Goal: Task Accomplishment & Management: Manage account settings

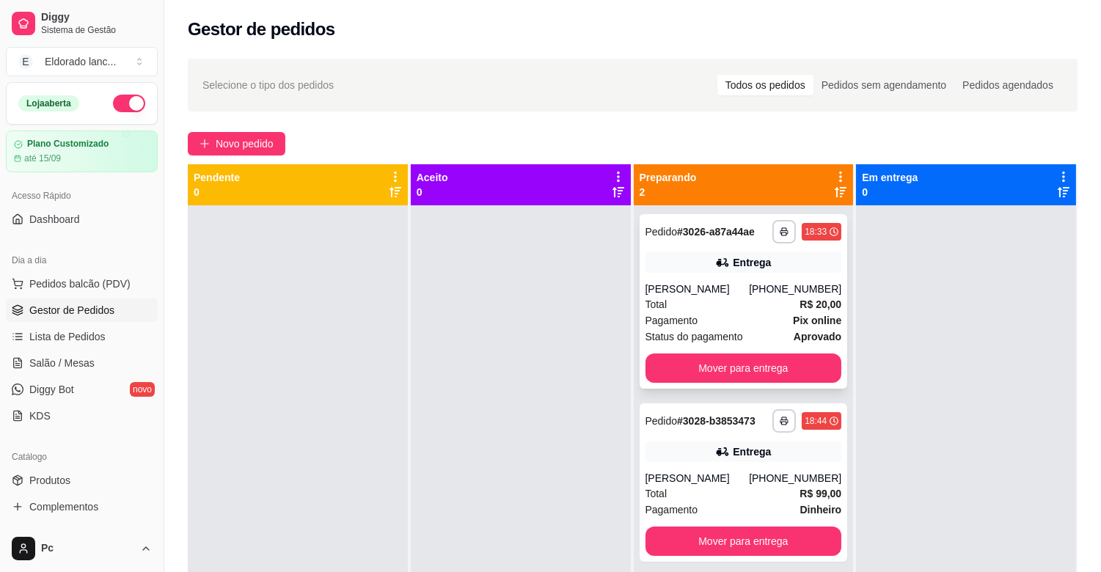
click at [787, 257] on div "Entrega" at bounding box center [743, 262] width 196 height 21
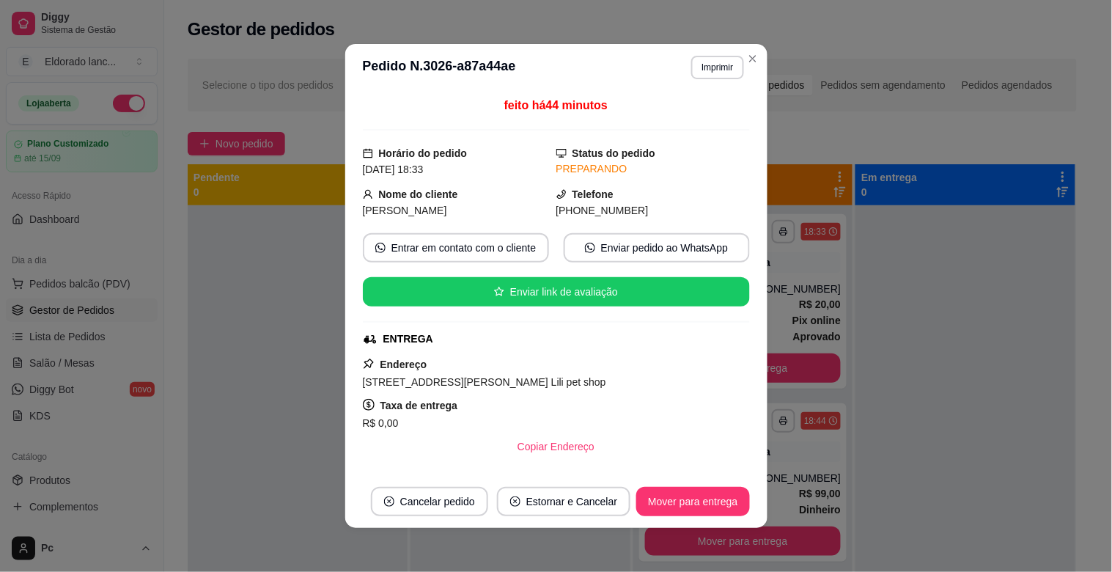
click at [743, 375] on div "**********" at bounding box center [556, 286] width 1112 height 572
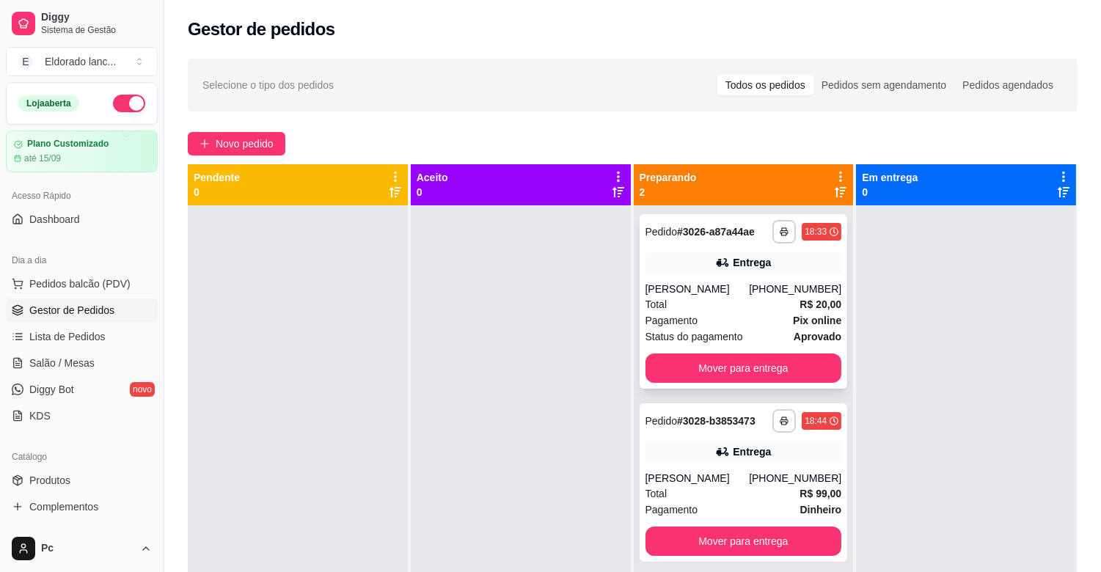
click at [726, 350] on div "**********" at bounding box center [743, 301] width 208 height 174
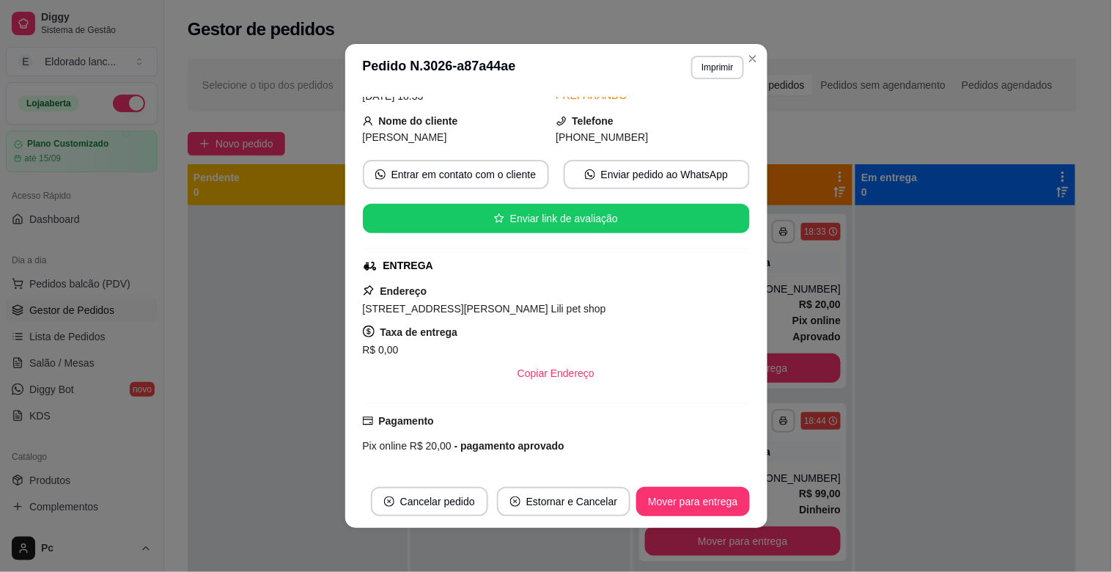
scroll to position [199, 0]
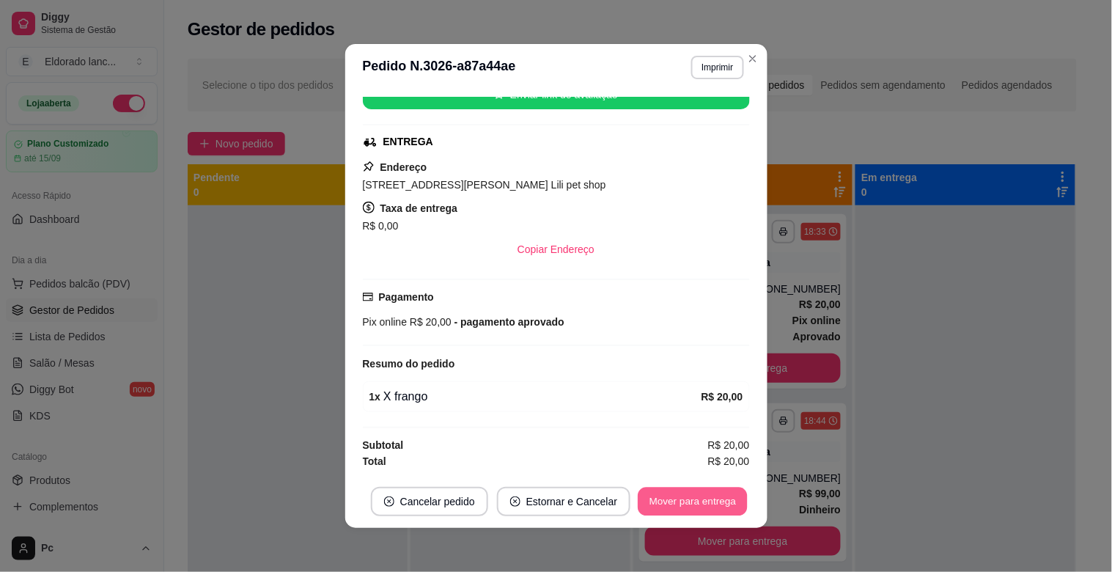
click at [683, 510] on button "Mover para entrega" at bounding box center [694, 502] width 110 height 29
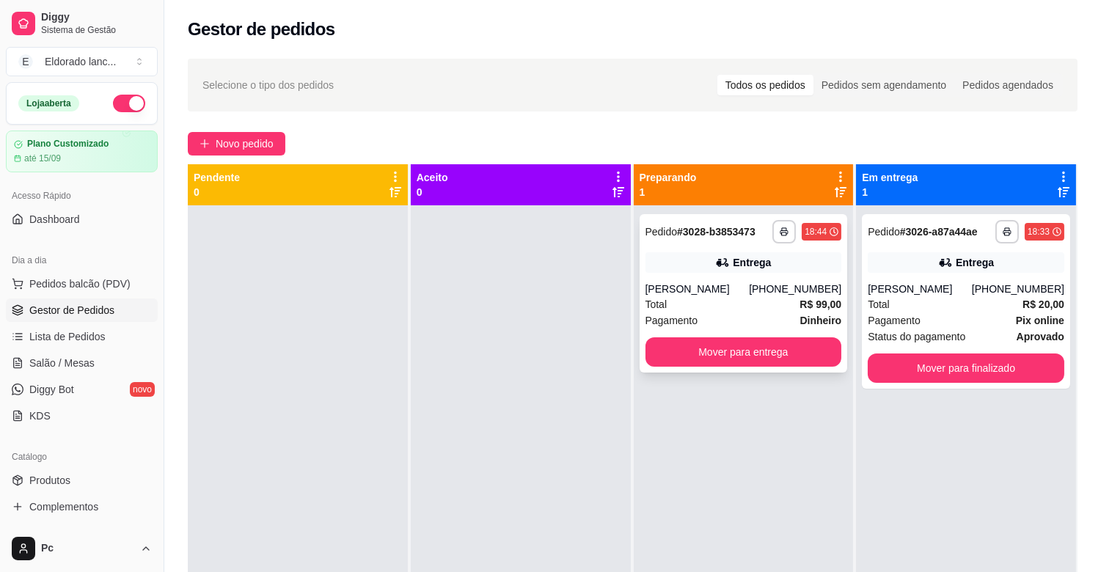
click at [818, 282] on div "[PHONE_NUMBER]" at bounding box center [795, 289] width 92 height 15
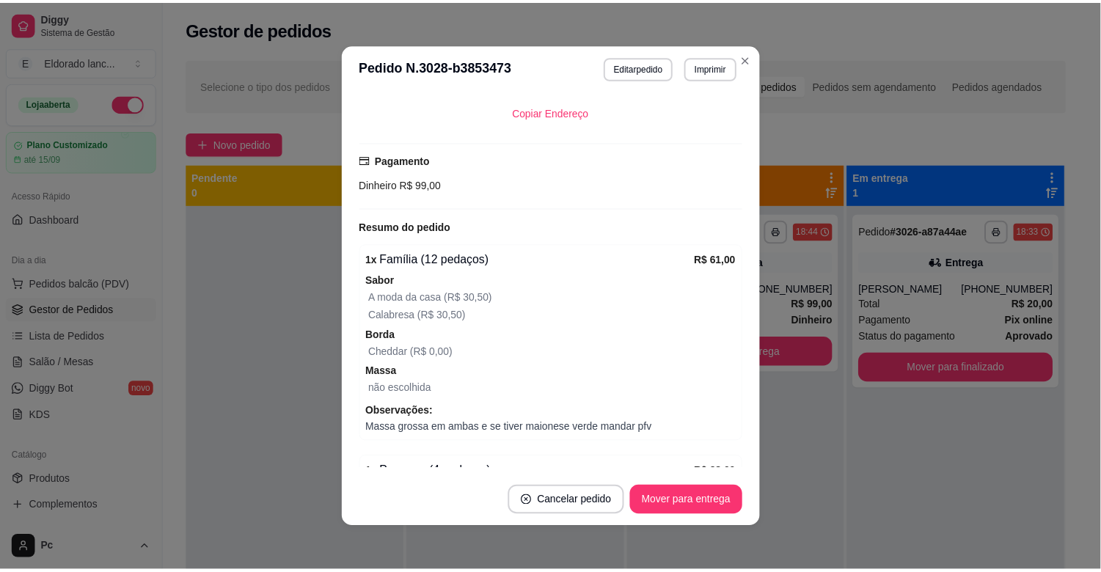
scroll to position [424, 0]
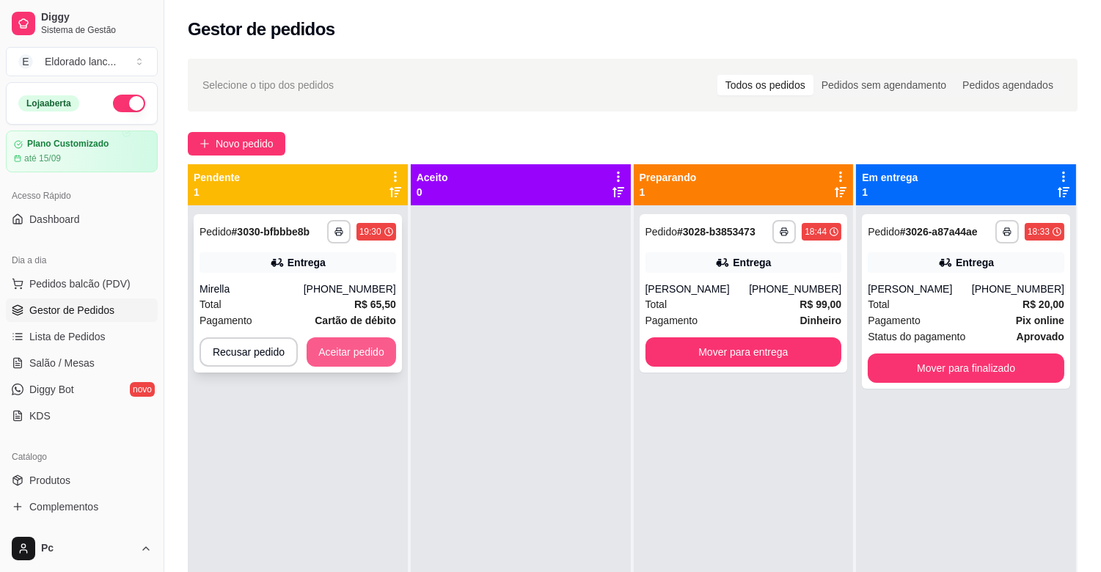
click at [386, 338] on button "Aceitar pedido" at bounding box center [350, 351] width 89 height 29
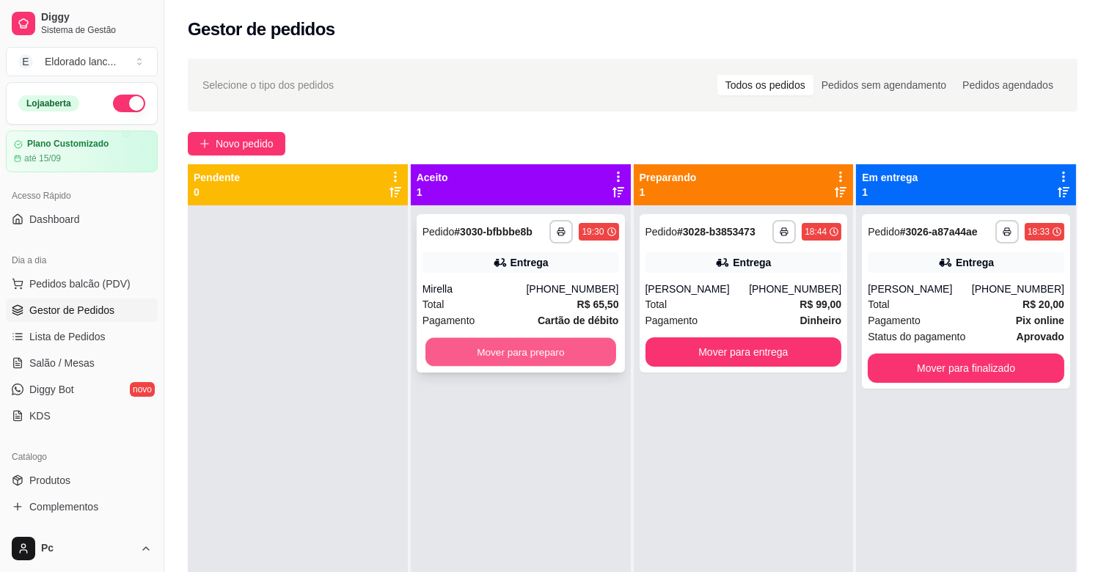
click at [485, 347] on button "Mover para preparo" at bounding box center [520, 352] width 191 height 29
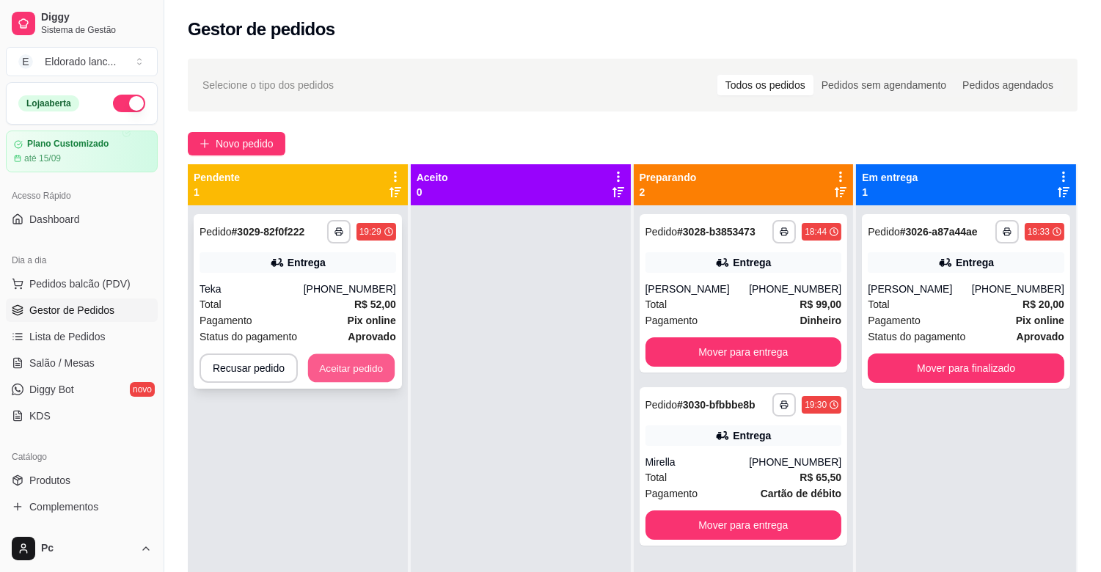
click at [391, 377] on button "Aceitar pedido" at bounding box center [351, 368] width 87 height 29
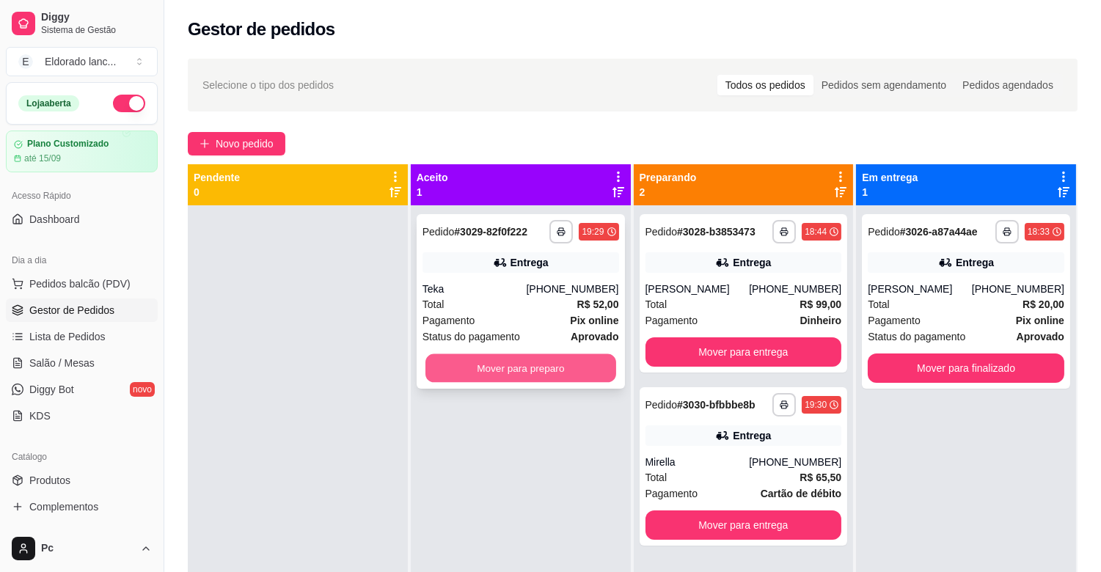
click at [473, 376] on button "Mover para preparo" at bounding box center [520, 368] width 191 height 29
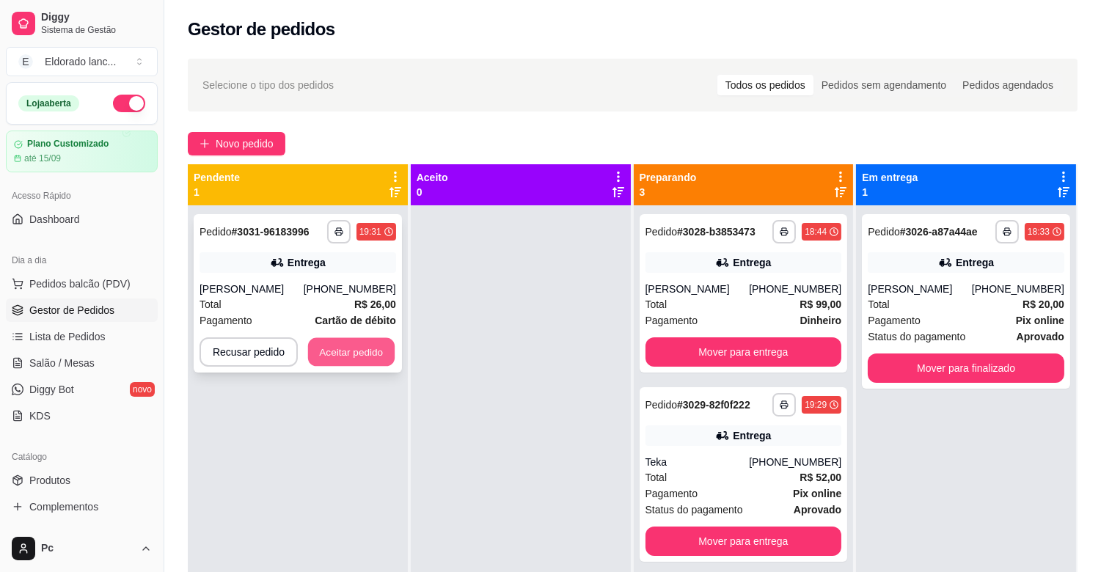
click at [389, 356] on button "Aceitar pedido" at bounding box center [351, 352] width 87 height 29
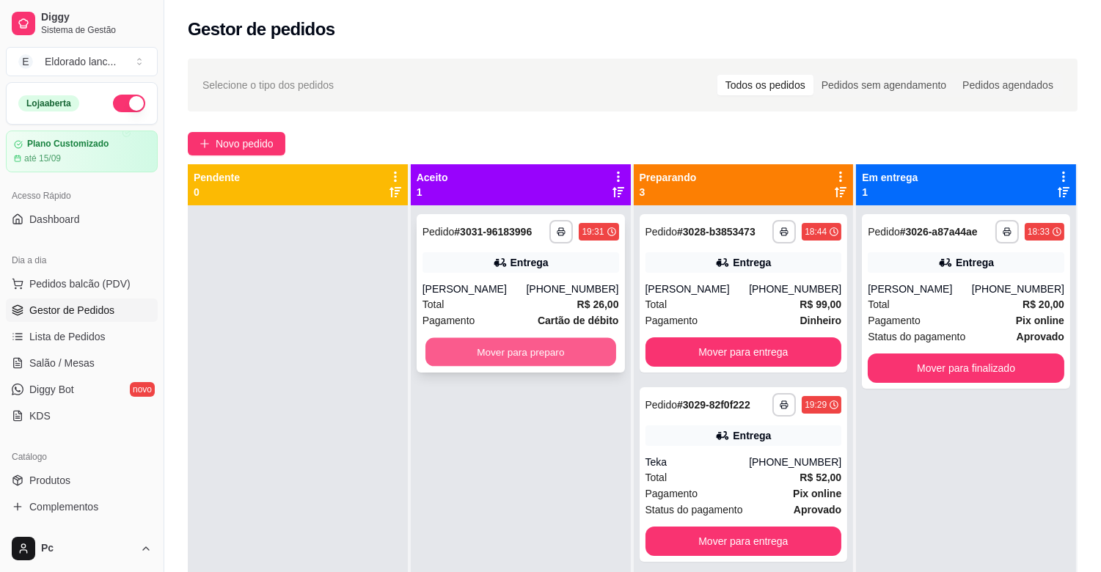
click at [521, 356] on button "Mover para preparo" at bounding box center [520, 352] width 191 height 29
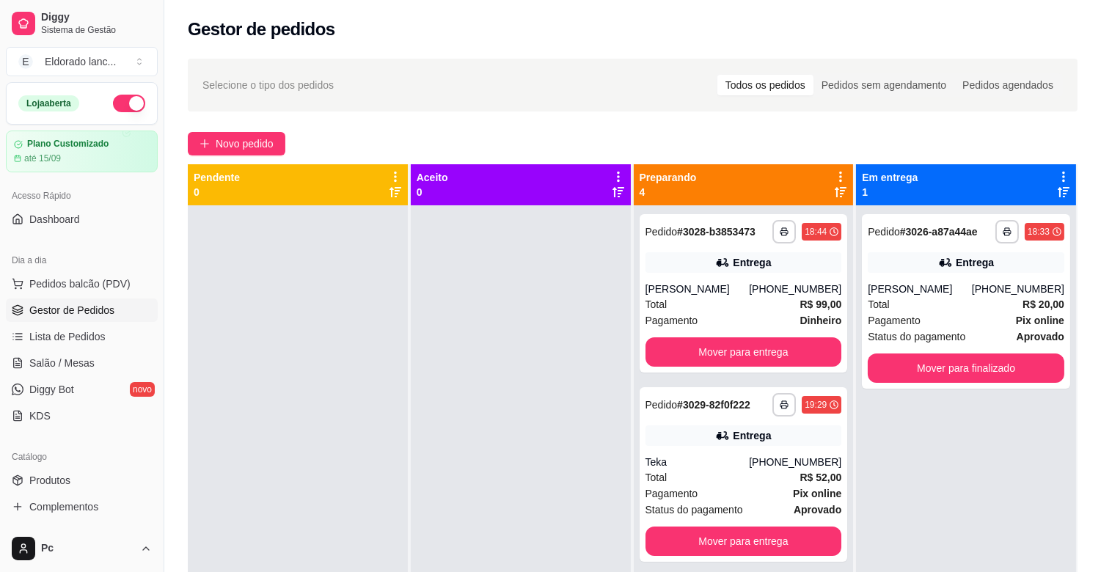
click at [964, 392] on div "**********" at bounding box center [966, 491] width 220 height 572
click at [958, 360] on button "Mover para finalizado" at bounding box center [965, 367] width 196 height 29
click at [732, 290] on div "[PERSON_NAME]" at bounding box center [697, 289] width 104 height 15
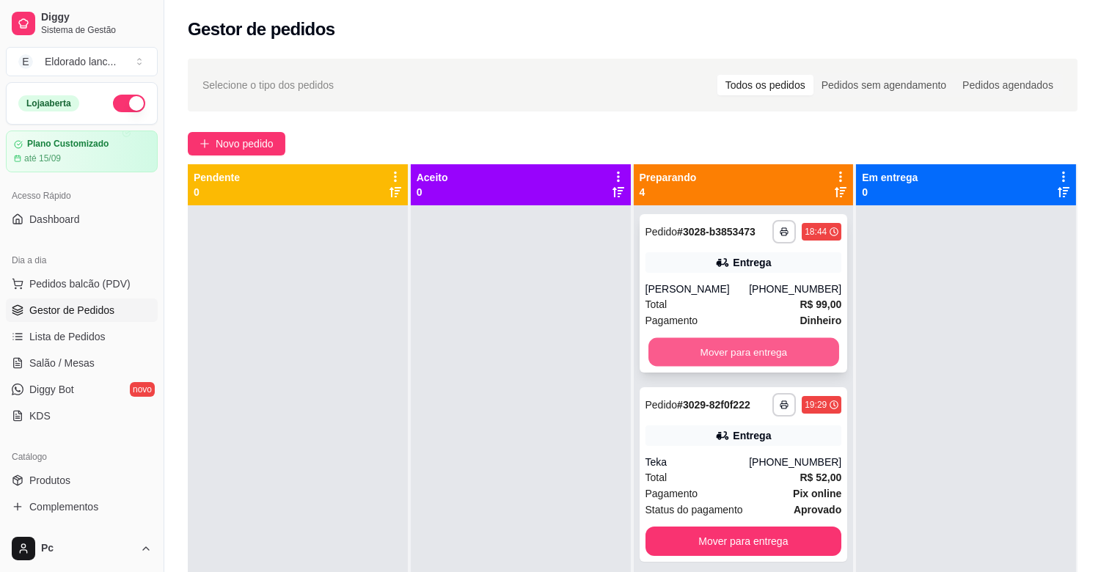
click at [770, 357] on button "Mover para entrega" at bounding box center [743, 352] width 191 height 29
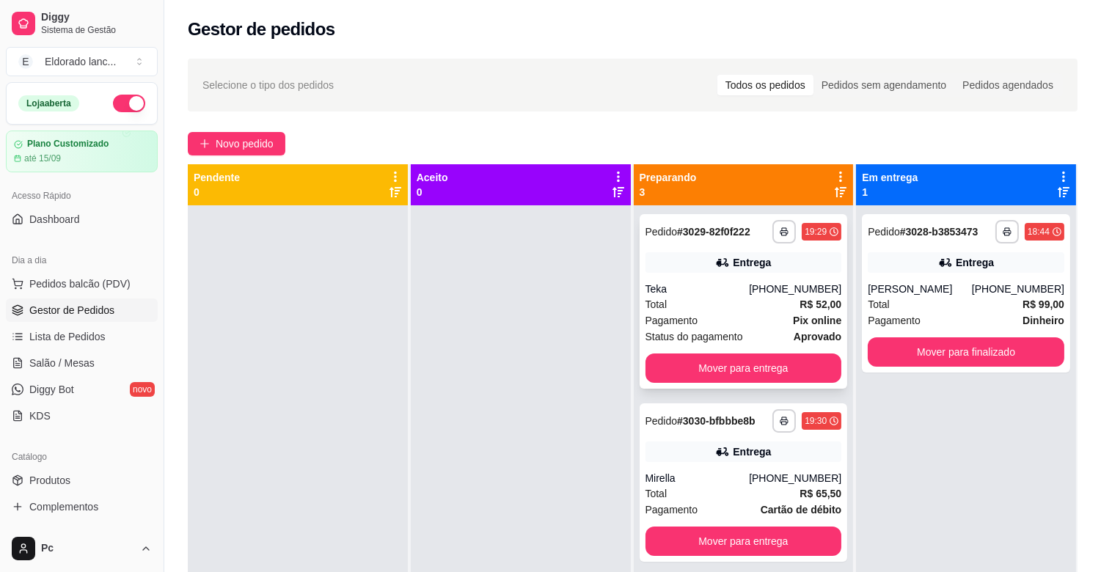
click at [669, 317] on span "Pagamento" at bounding box center [671, 320] width 53 height 16
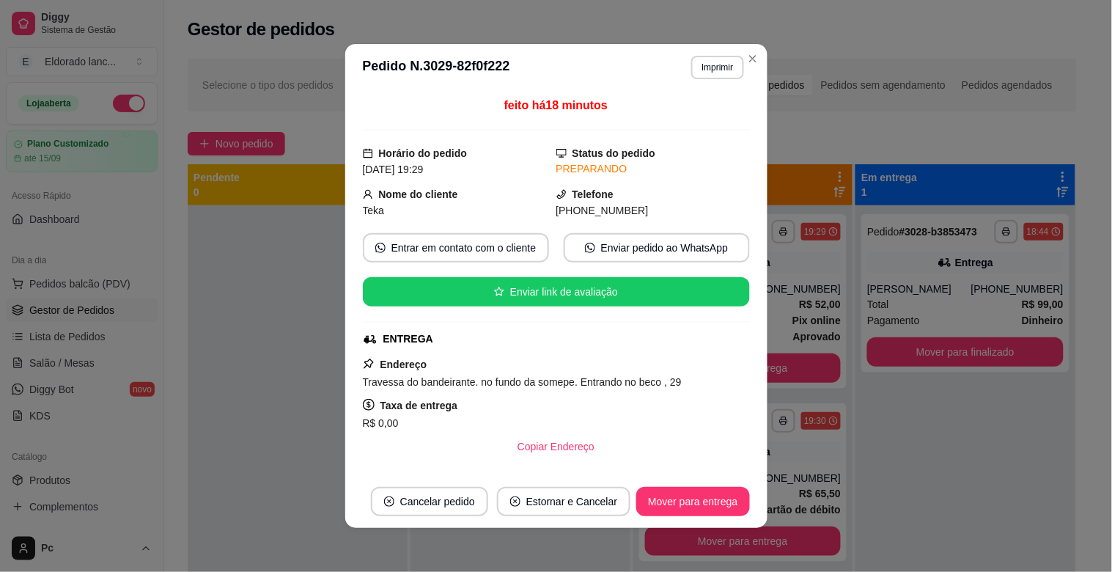
click at [749, 304] on div "feito há 18 minutos Horário do pedido [DATE] 19:29 Status do pedido PREPARANDO …" at bounding box center [556, 283] width 422 height 384
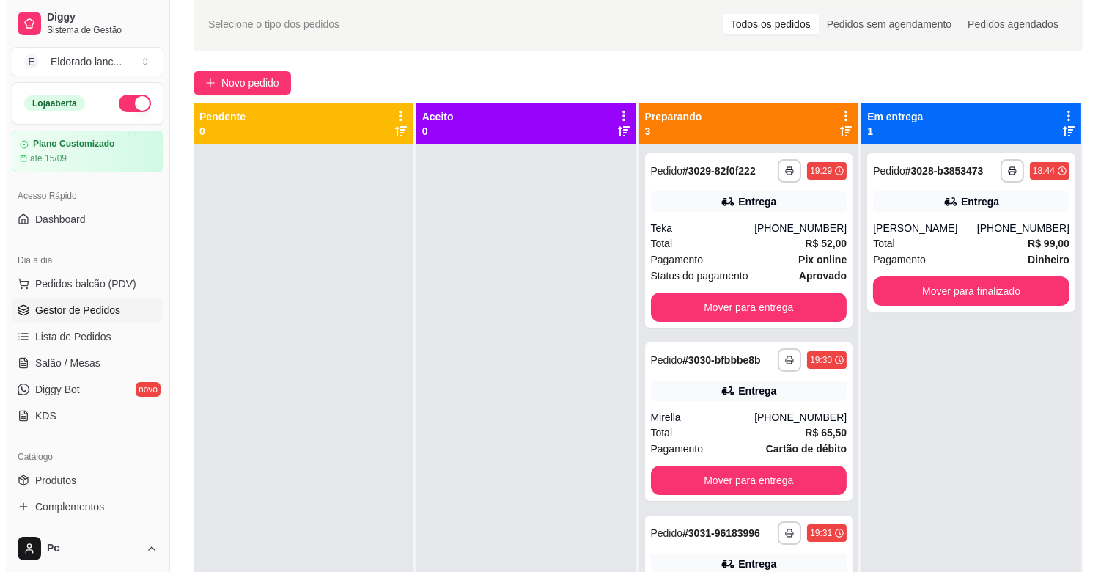
scroll to position [0, 0]
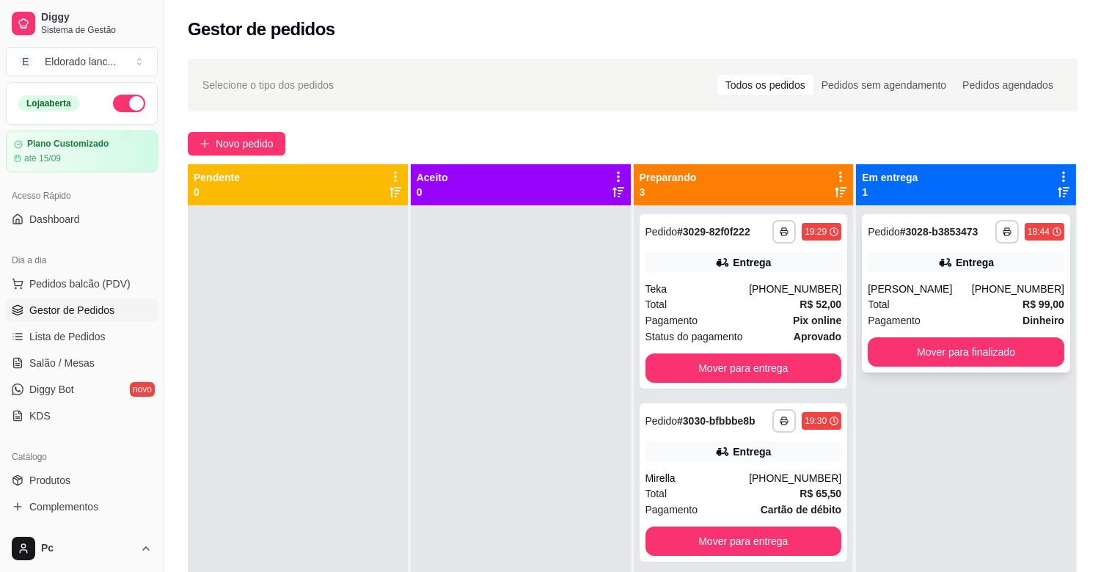
click at [931, 276] on div "**********" at bounding box center [965, 293] width 208 height 158
click at [94, 358] on link "Salão / Mesas" at bounding box center [82, 362] width 152 height 23
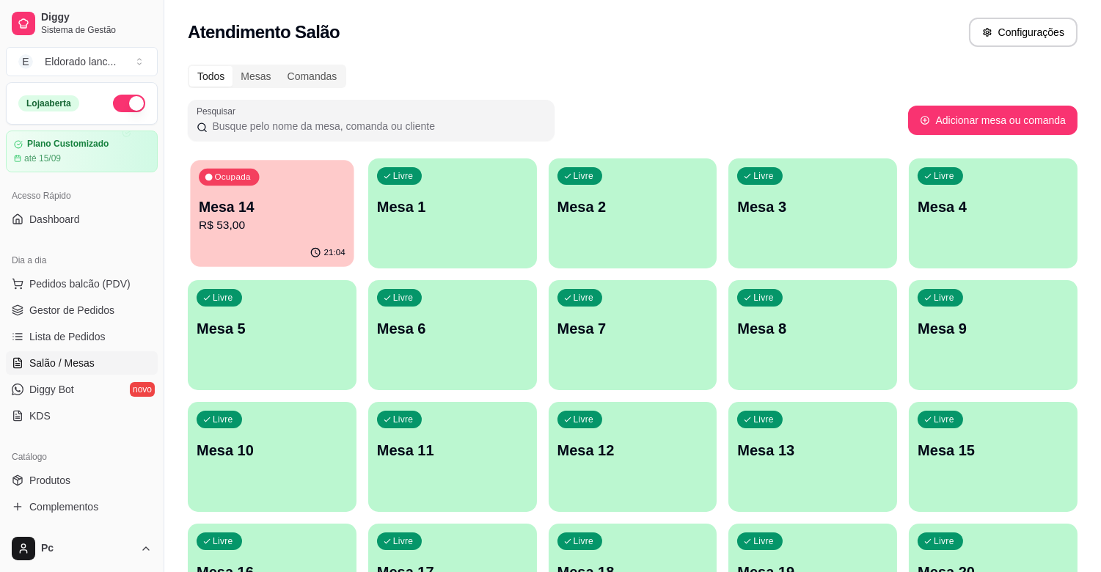
click at [312, 230] on p "R$ 53,00" at bounding box center [272, 225] width 147 height 17
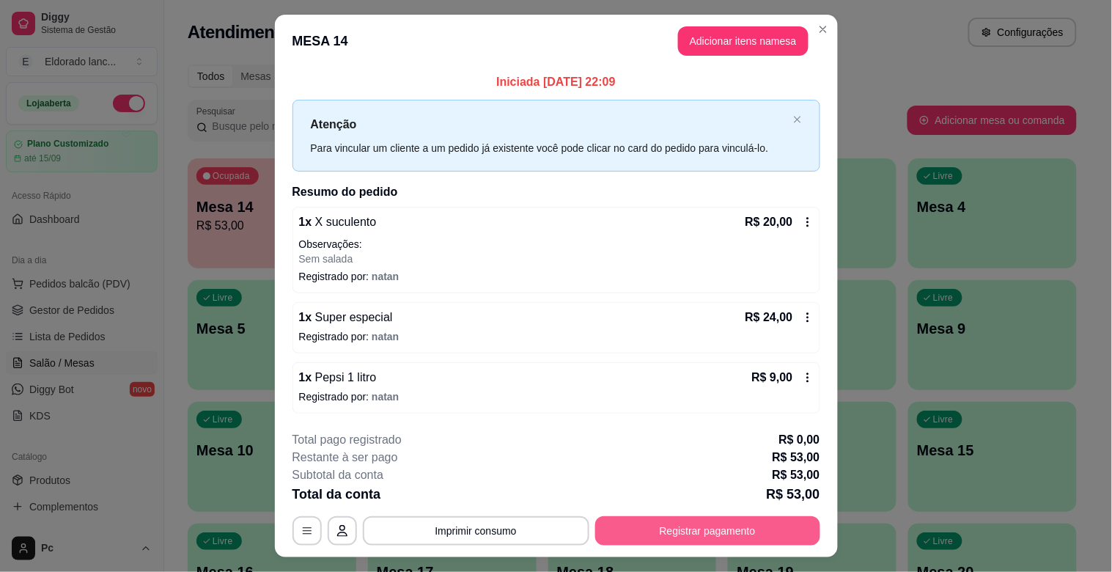
click at [739, 537] on button "Registrar pagamento" at bounding box center [707, 530] width 225 height 29
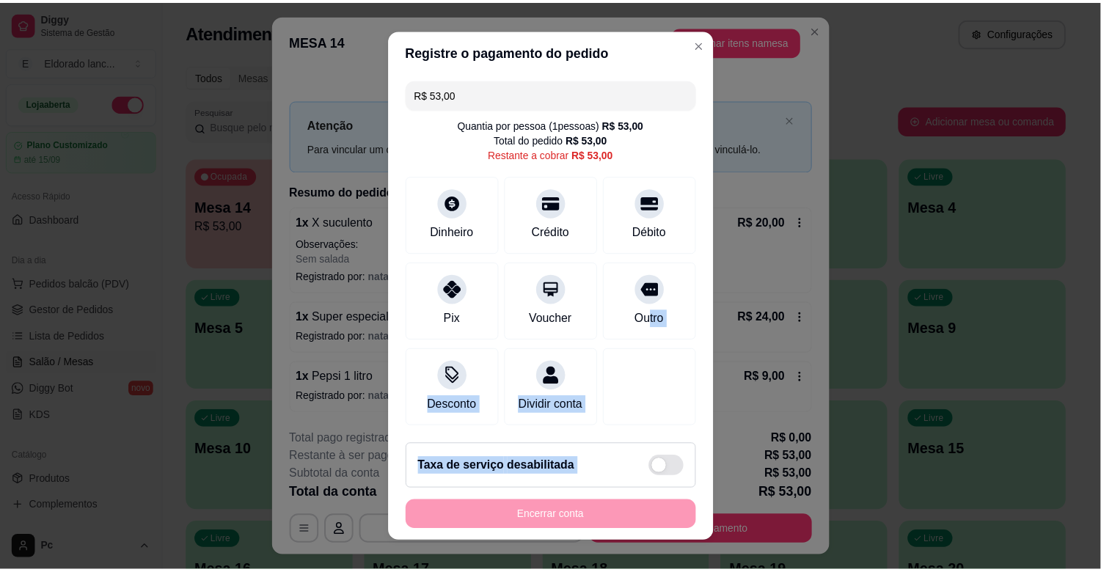
scroll to position [16, 0]
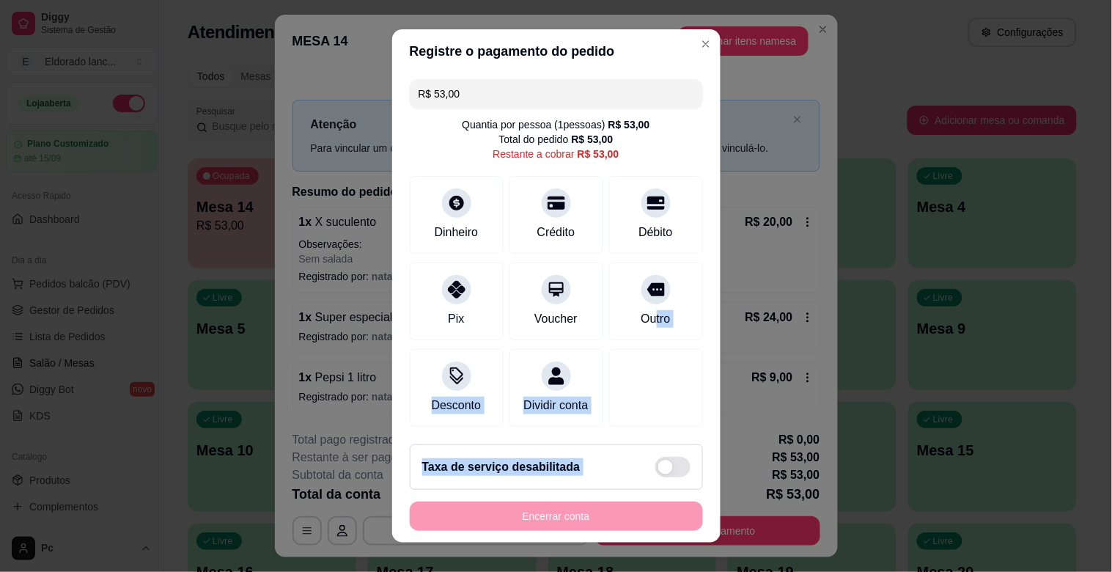
drag, startPoint x: 631, startPoint y: 310, endPoint x: 662, endPoint y: 533, distance: 225.1
click at [662, 533] on section "Registre o pagamento do pedido R$ 53,00 Quantia por pessoa ( 1 pessoas) R$ 53,0…" at bounding box center [556, 285] width 328 height 513
click at [661, 320] on div "Outro" at bounding box center [655, 299] width 103 height 86
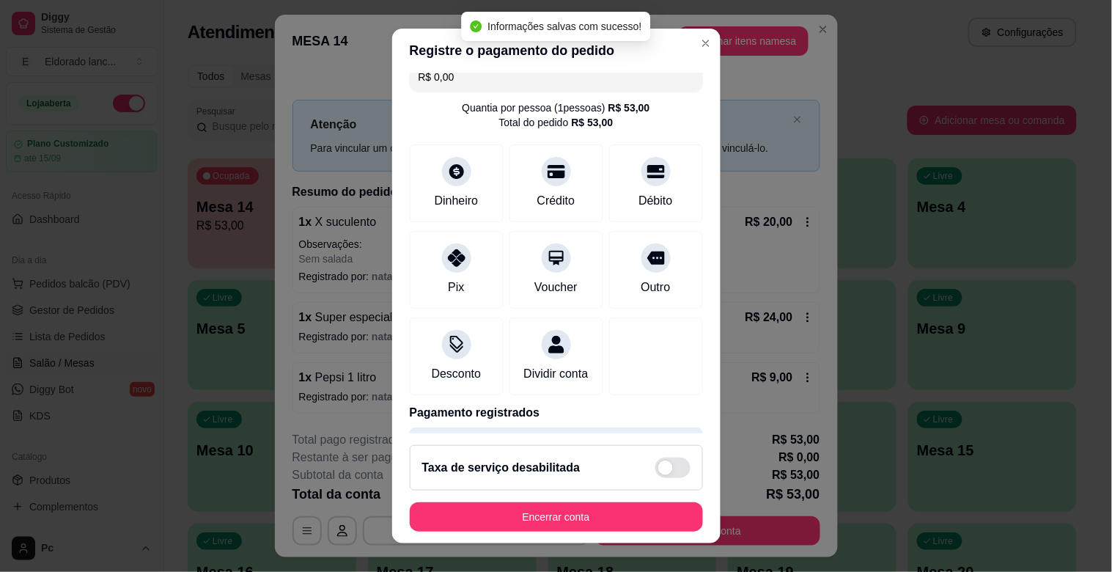
type input "R$ 0,00"
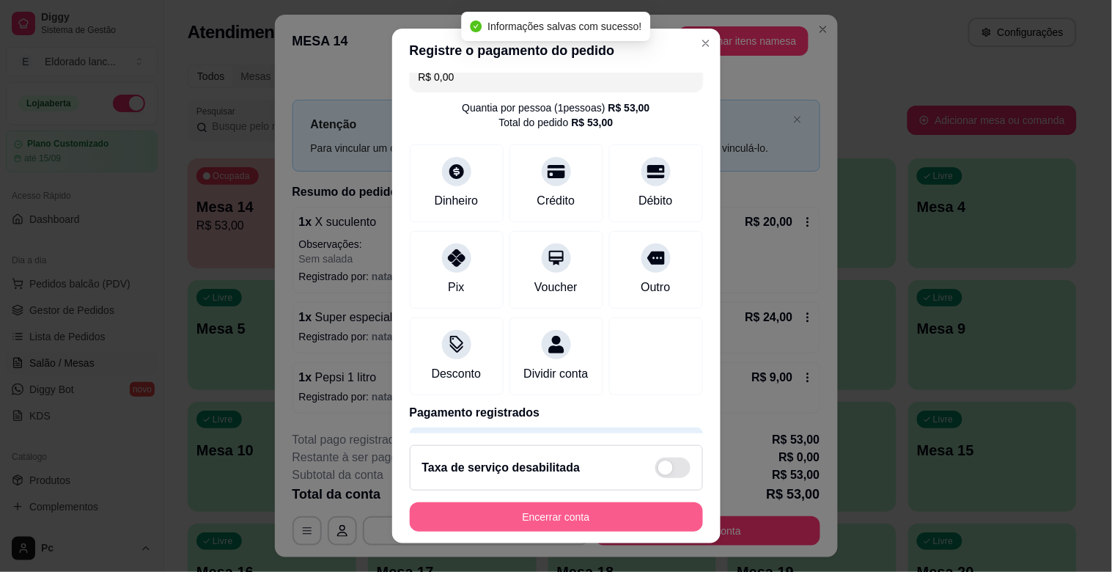
click at [657, 508] on button "Encerrar conta" at bounding box center [556, 516] width 293 height 29
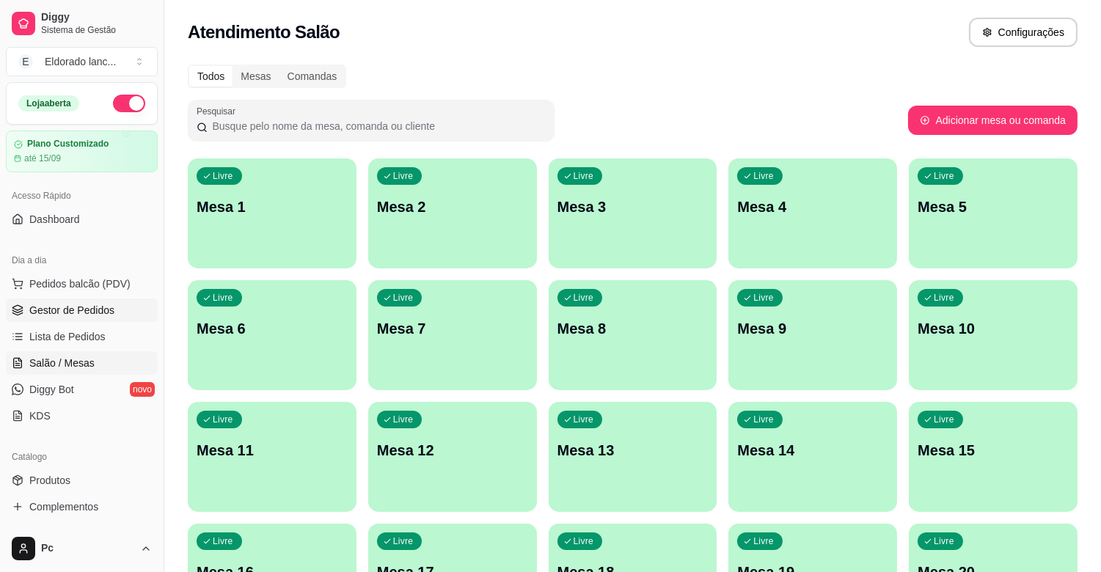
click at [95, 305] on span "Gestor de Pedidos" at bounding box center [71, 310] width 85 height 15
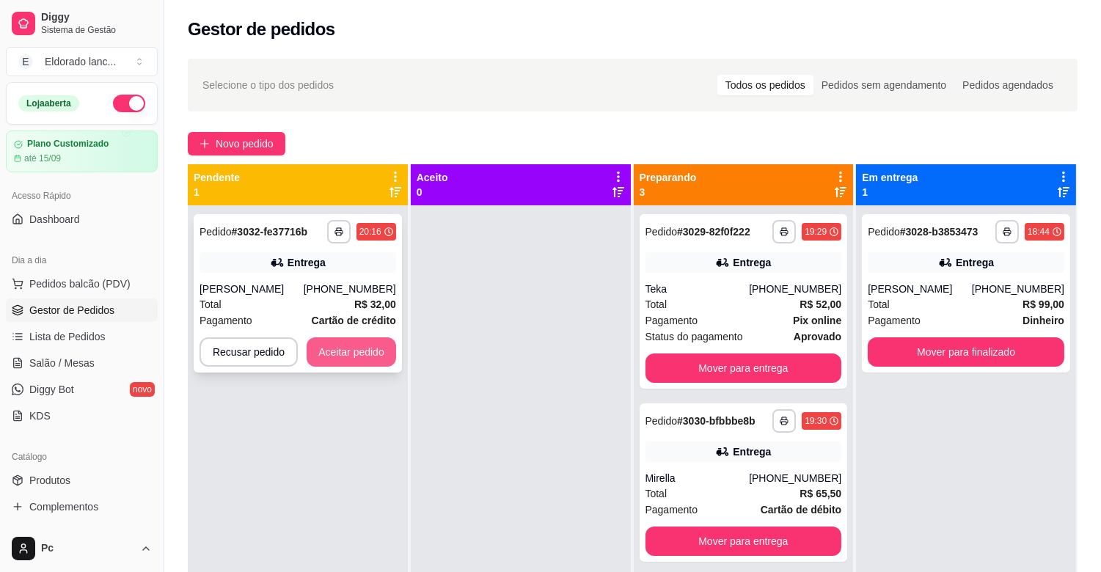
click at [345, 355] on button "Aceitar pedido" at bounding box center [350, 351] width 89 height 29
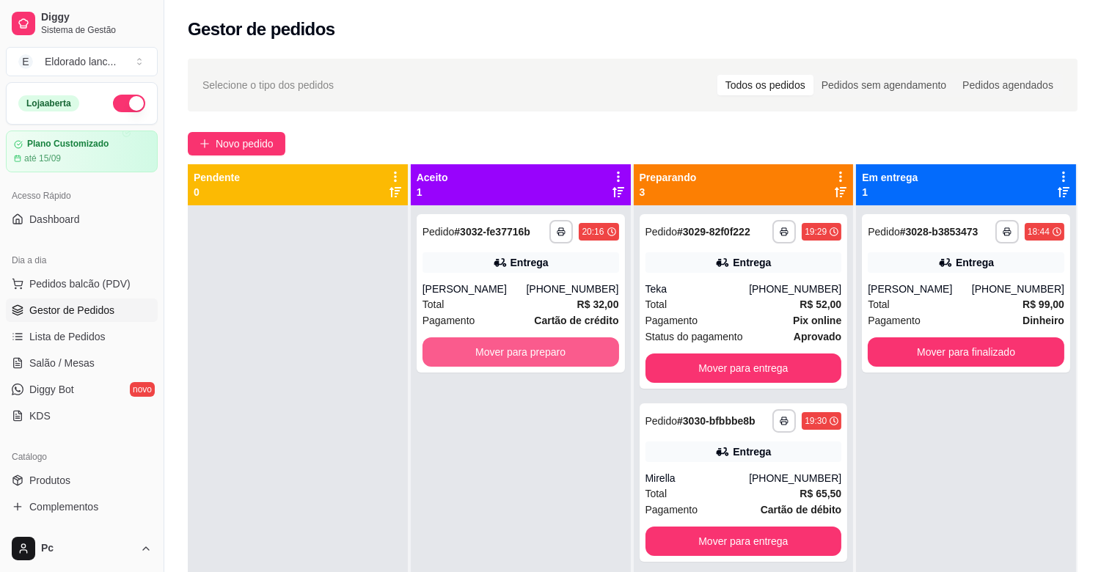
click at [516, 348] on button "Mover para preparo" at bounding box center [520, 351] width 196 height 29
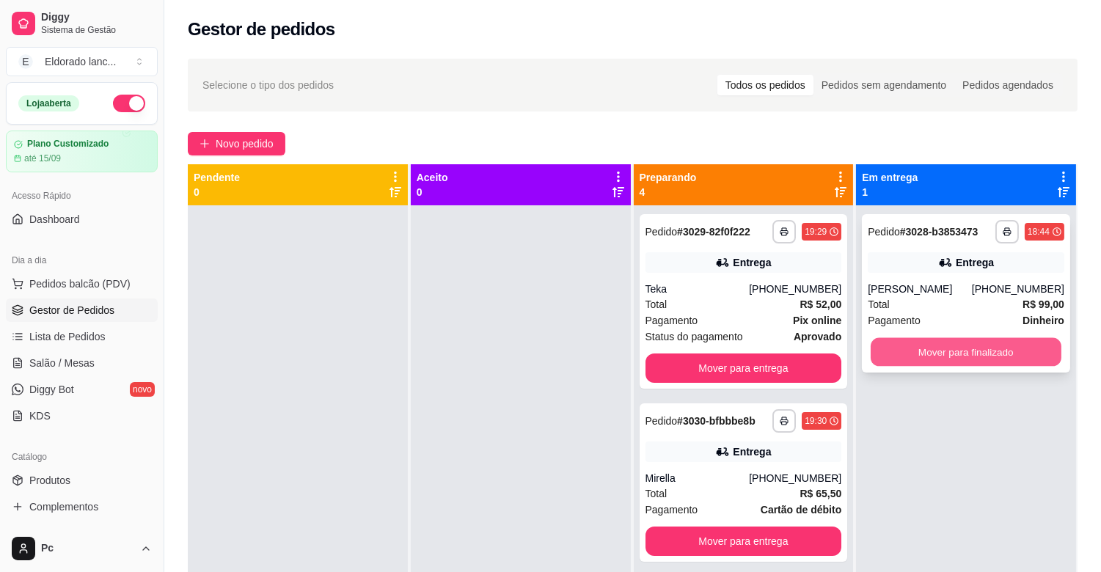
click at [942, 352] on button "Mover para finalizado" at bounding box center [965, 352] width 191 height 29
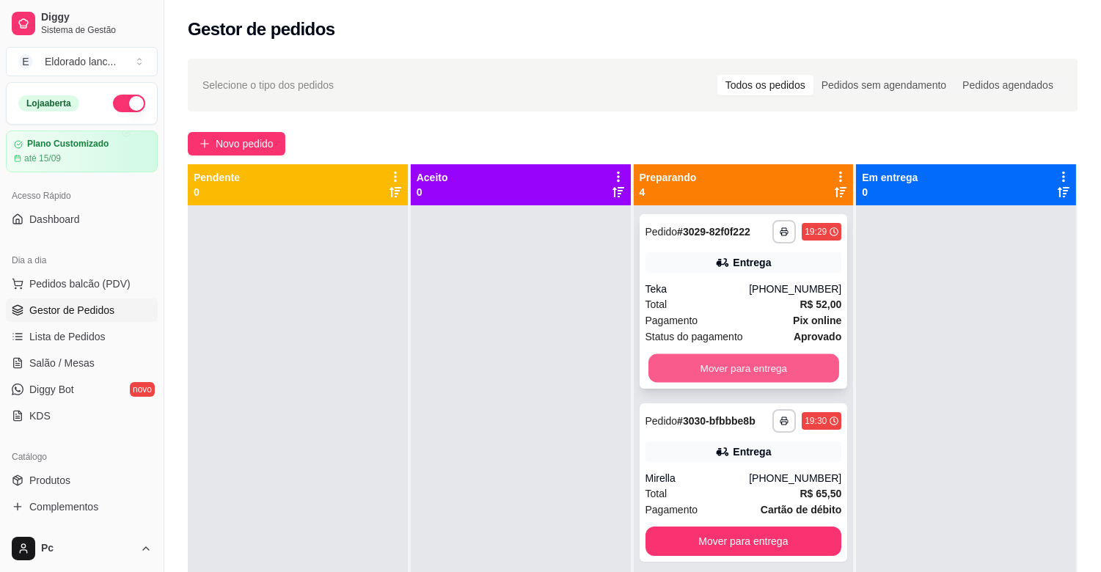
click at [763, 370] on button "Mover para entrega" at bounding box center [743, 368] width 191 height 29
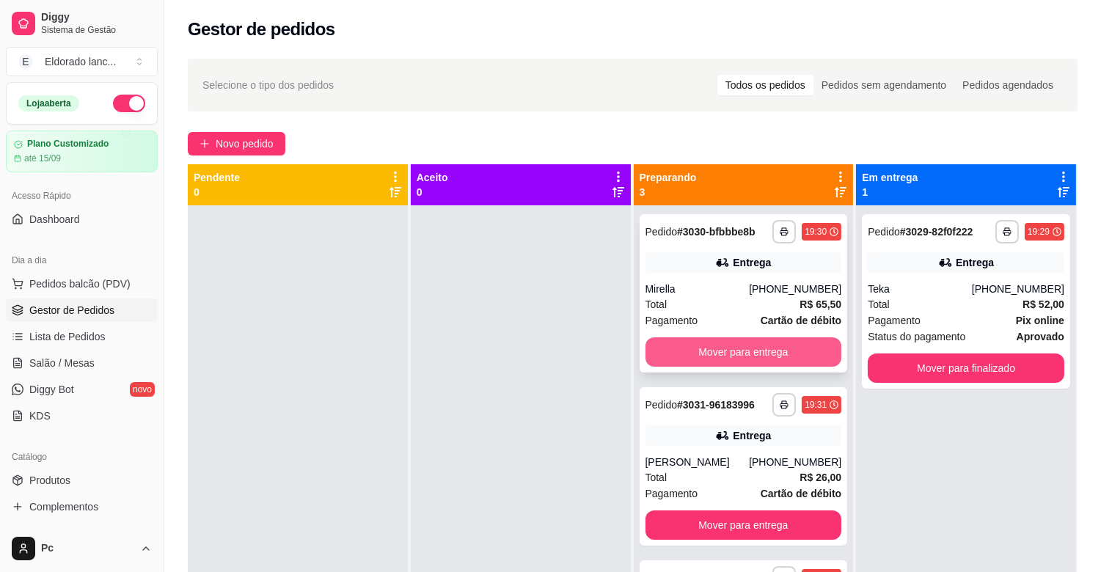
click at [764, 356] on button "Mover para entrega" at bounding box center [743, 351] width 196 height 29
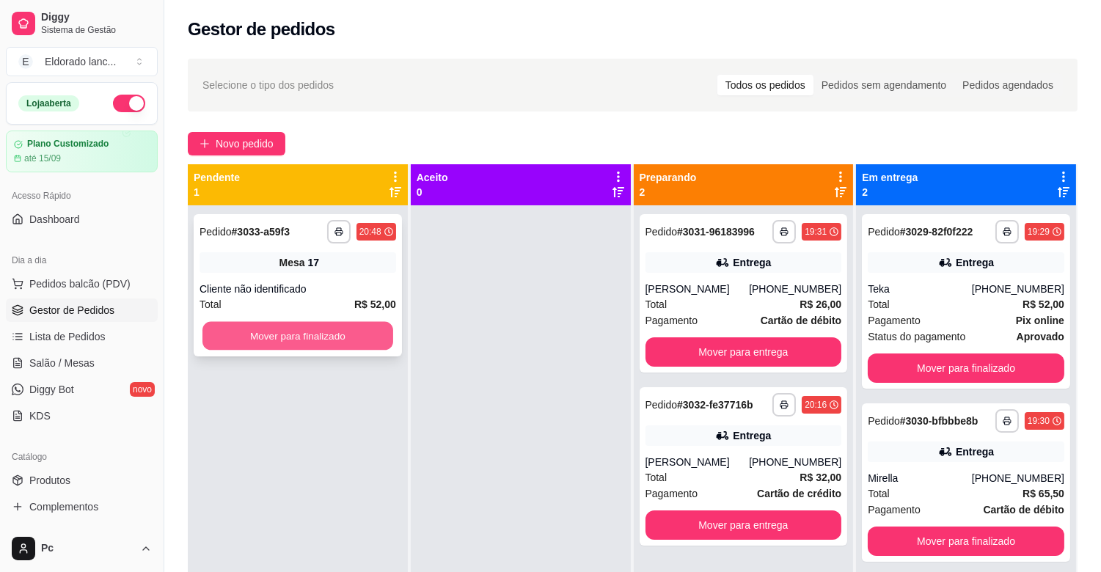
click at [336, 326] on button "Mover para finalizado" at bounding box center [297, 336] width 191 height 29
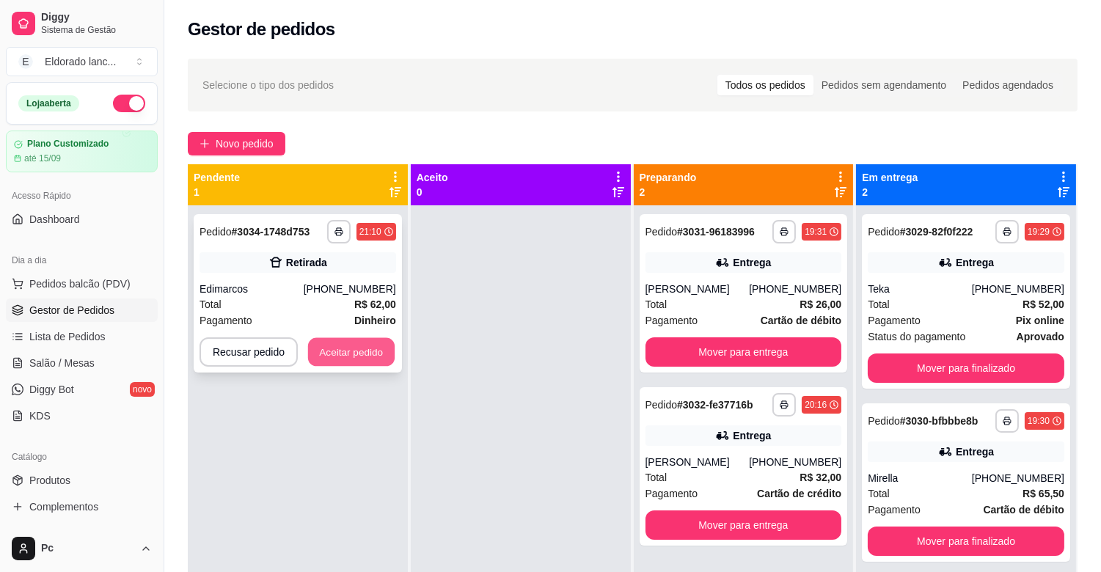
click at [358, 346] on button "Aceitar pedido" at bounding box center [351, 352] width 87 height 29
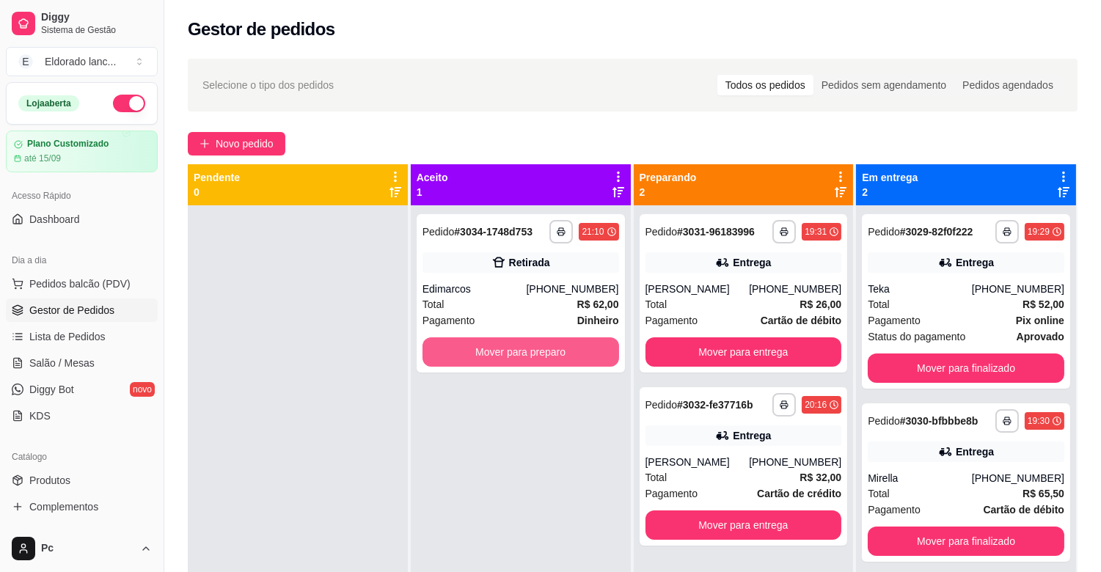
click at [506, 363] on button "Mover para preparo" at bounding box center [520, 351] width 196 height 29
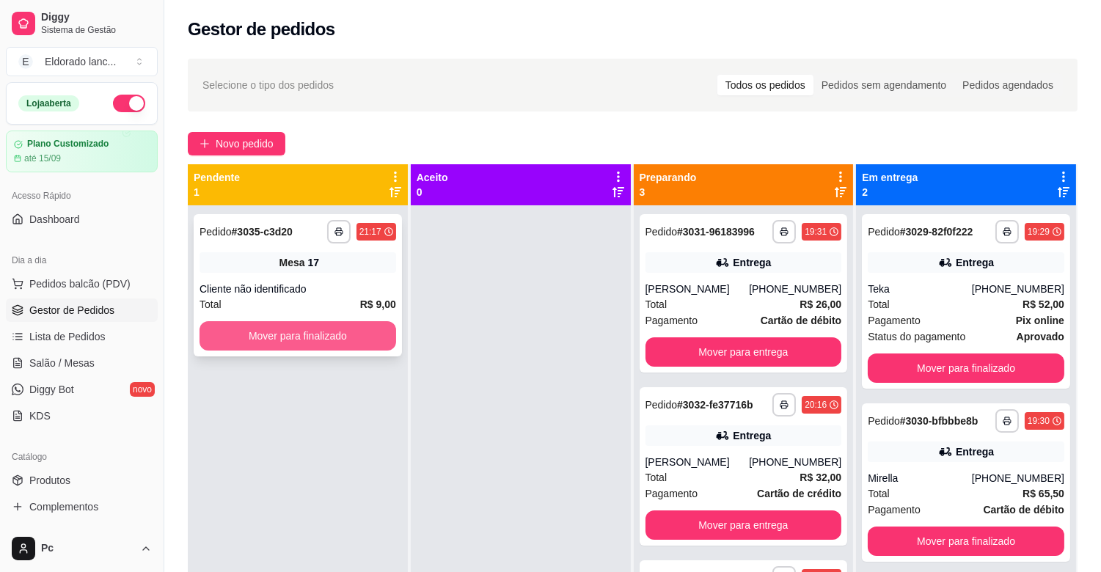
click at [340, 345] on button "Mover para finalizado" at bounding box center [297, 335] width 196 height 29
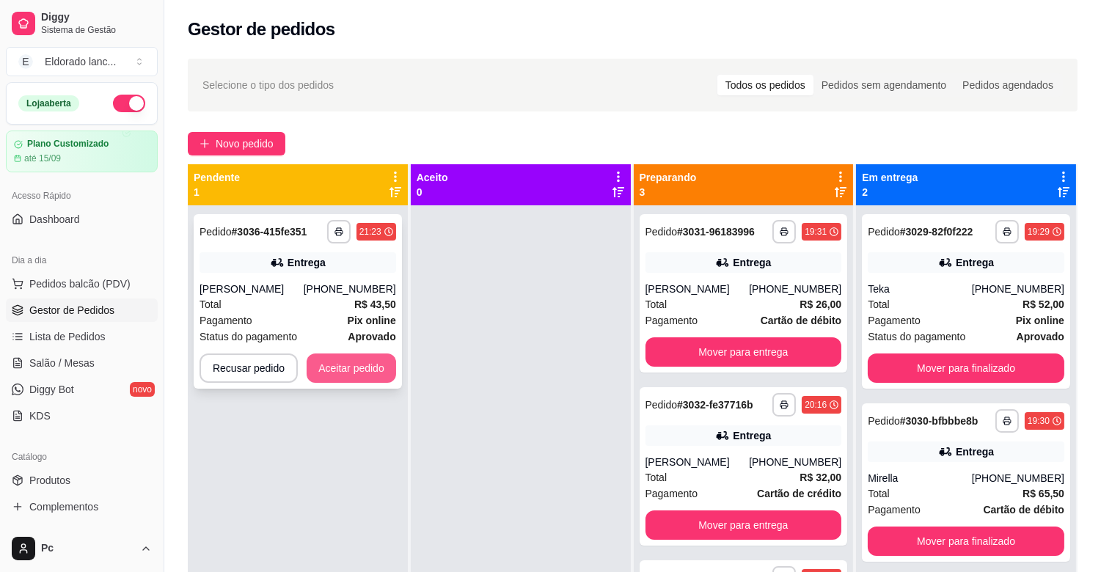
drag, startPoint x: 340, startPoint y: 345, endPoint x: 345, endPoint y: 367, distance: 21.9
click at [345, 367] on div "**********" at bounding box center [298, 301] width 208 height 174
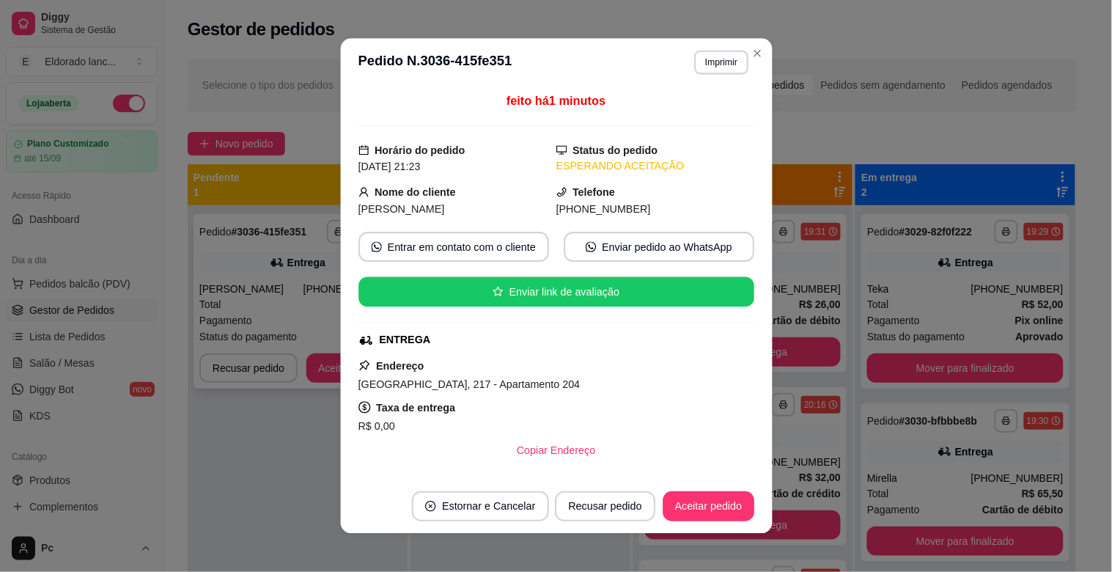
click at [345, 367] on div "feito há 1 minutos Horário do pedido [DATE] 21:23 Status do pedido ESPERANDO AC…" at bounding box center [556, 283] width 432 height 393
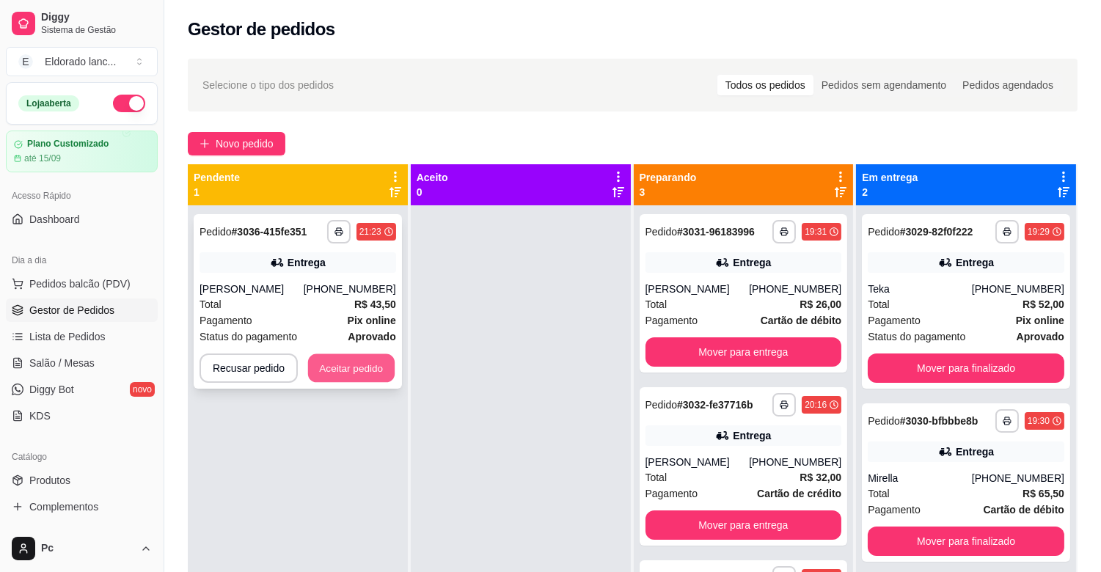
click at [334, 367] on button "Aceitar pedido" at bounding box center [351, 368] width 87 height 29
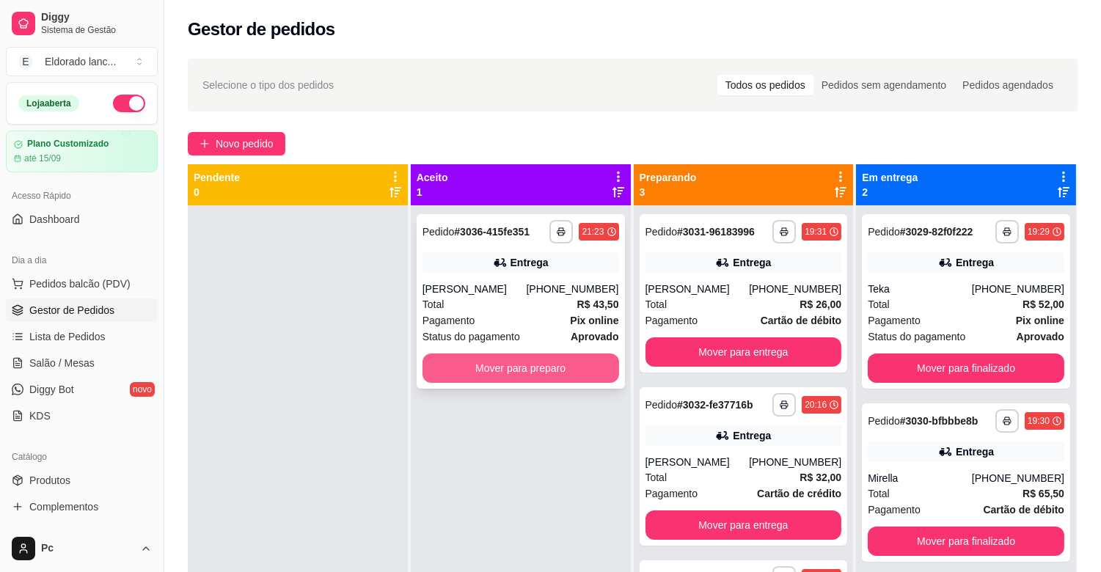
click at [552, 359] on button "Mover para preparo" at bounding box center [520, 367] width 196 height 29
click at [552, 359] on button "Mover para preparo" at bounding box center [520, 368] width 191 height 29
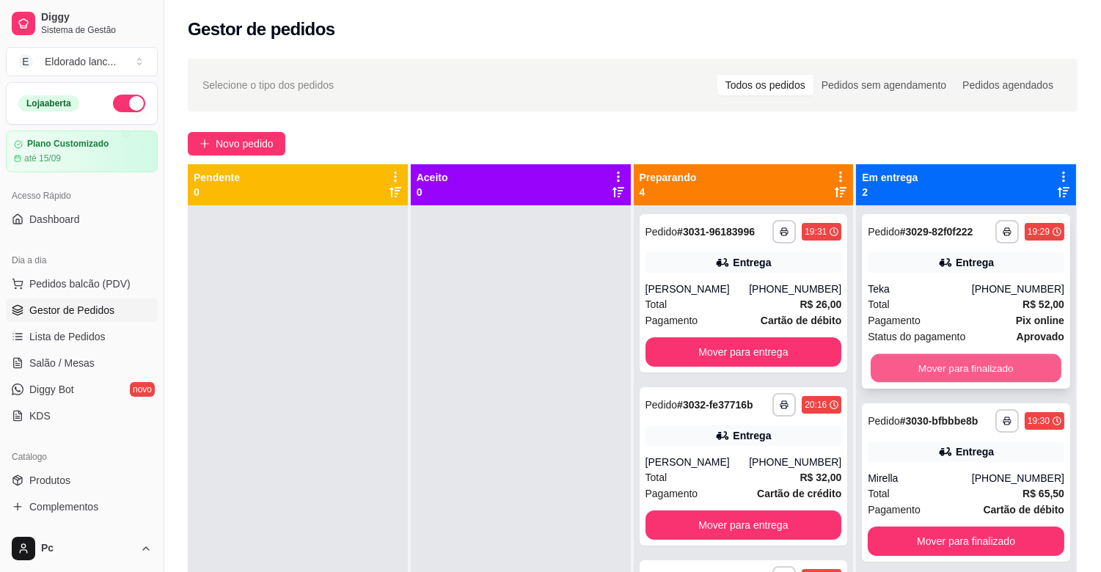
click at [917, 380] on button "Mover para finalizado" at bounding box center [965, 368] width 191 height 29
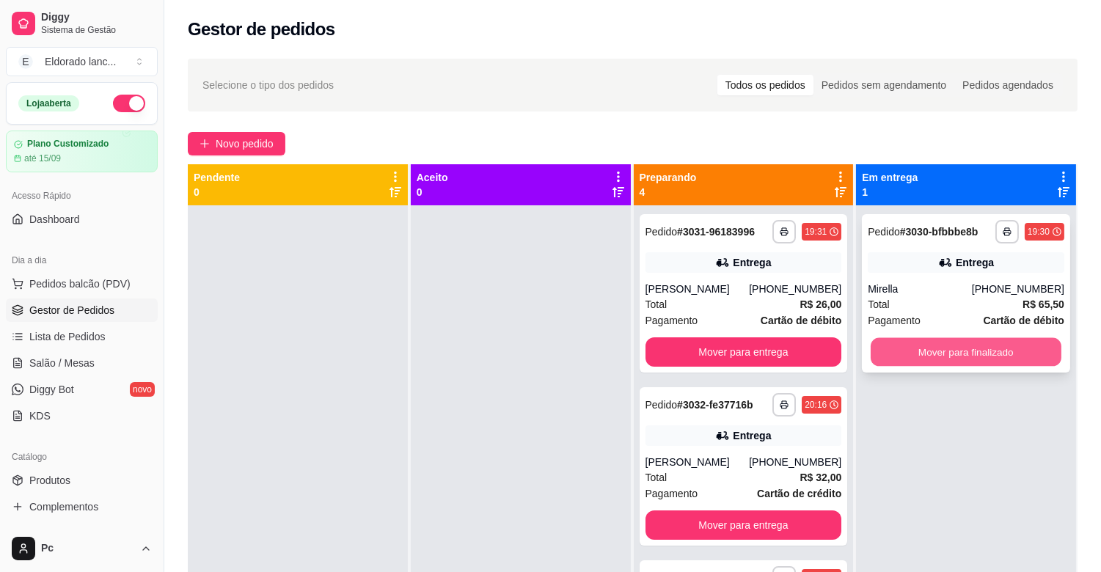
click at [924, 347] on button "Mover para finalizado" at bounding box center [965, 352] width 191 height 29
click at [745, 258] on div "Entrega" at bounding box center [751, 262] width 38 height 15
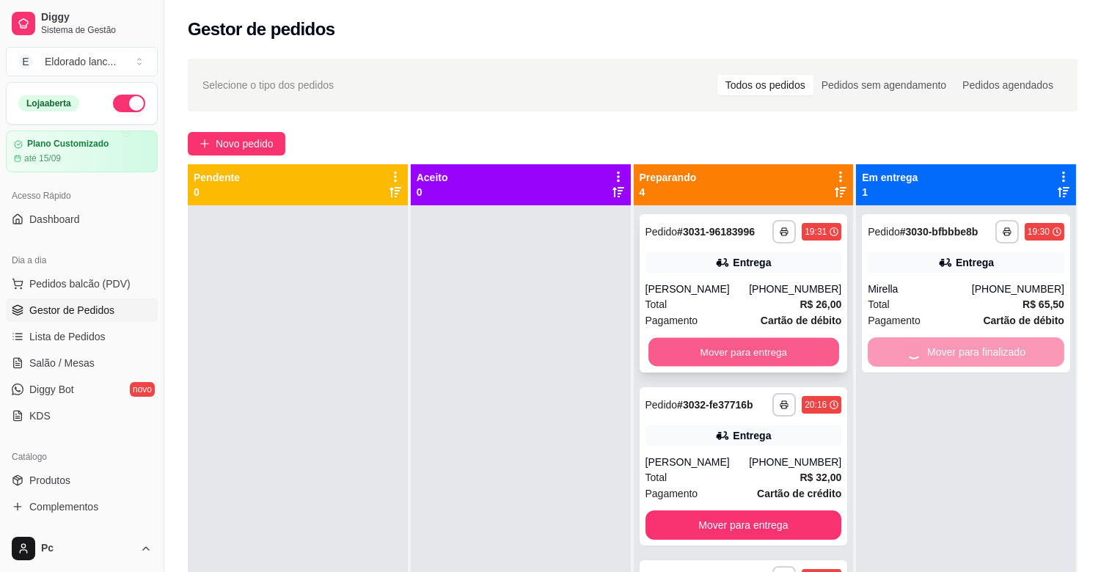
click at [803, 338] on button "Mover para entrega" at bounding box center [743, 352] width 191 height 29
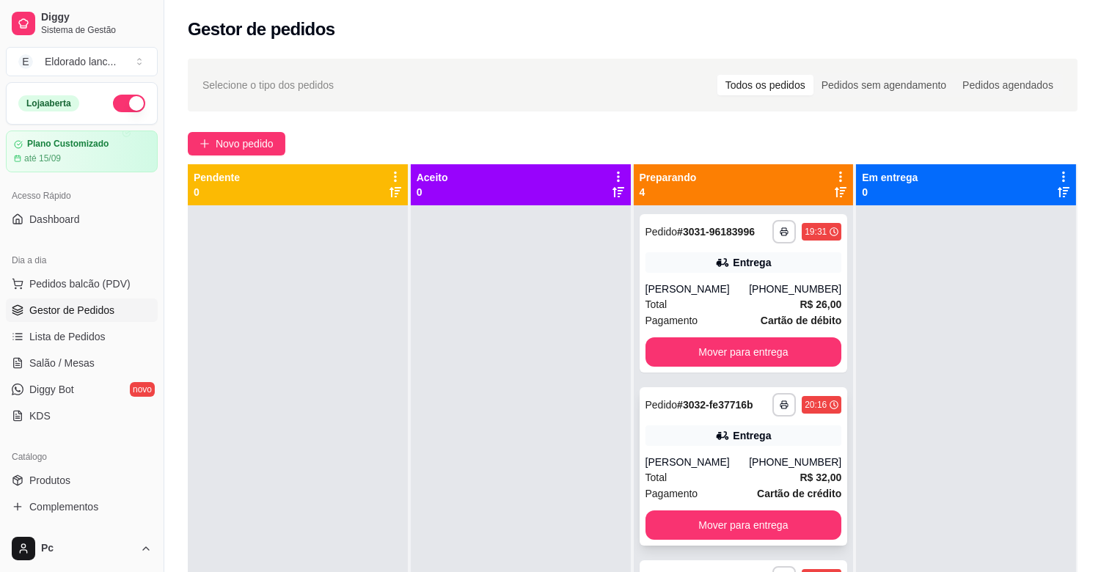
click at [799, 304] on strong "R$ 26,00" at bounding box center [820, 304] width 42 height 12
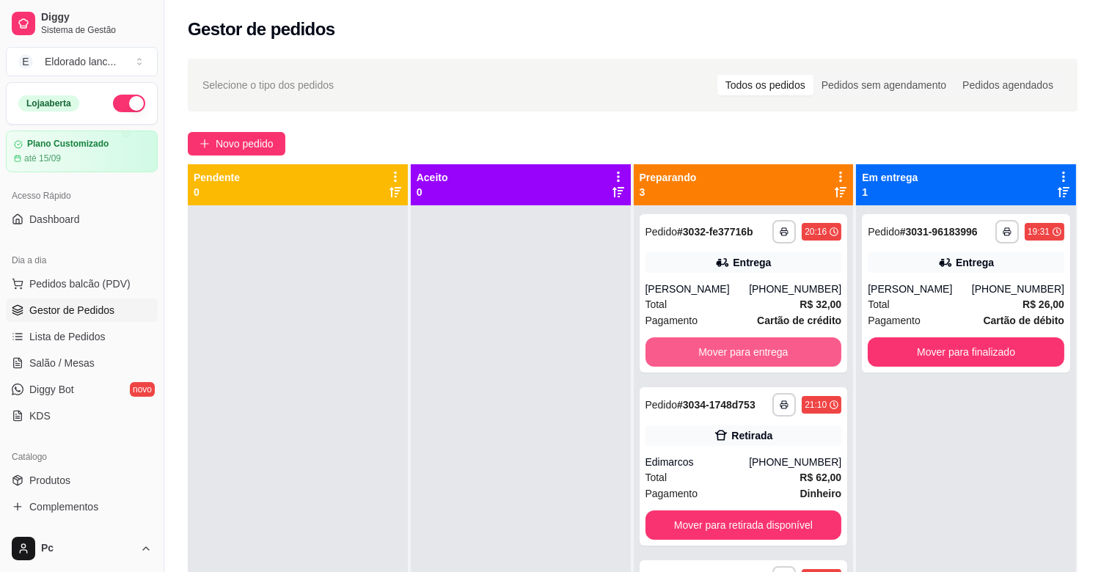
click at [799, 345] on button "Mover para entrega" at bounding box center [743, 351] width 196 height 29
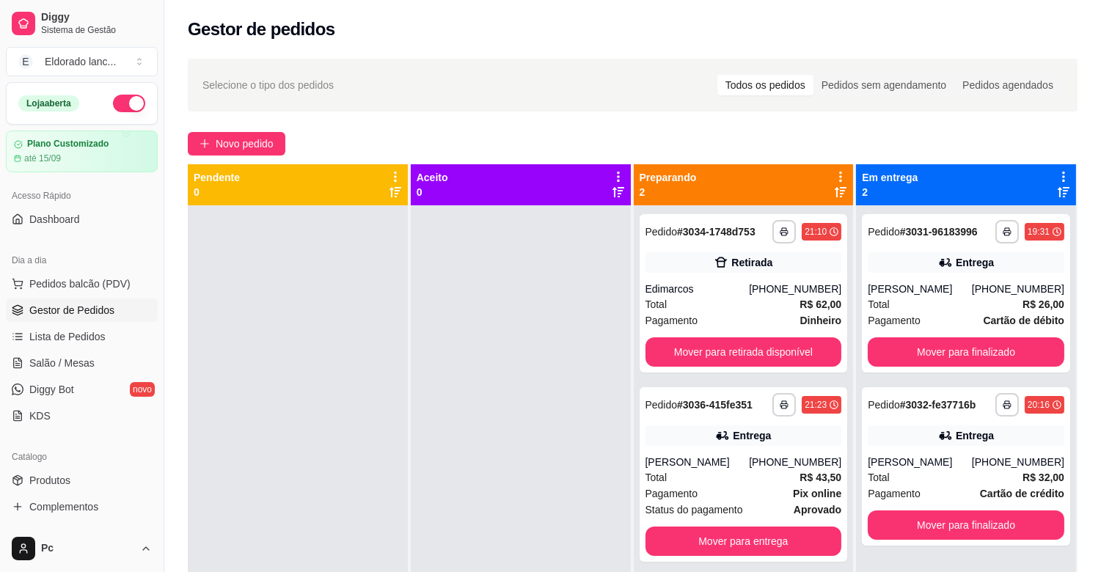
click at [772, 279] on div "**********" at bounding box center [743, 293] width 208 height 158
click at [909, 347] on button "Mover para finalizado" at bounding box center [965, 352] width 191 height 29
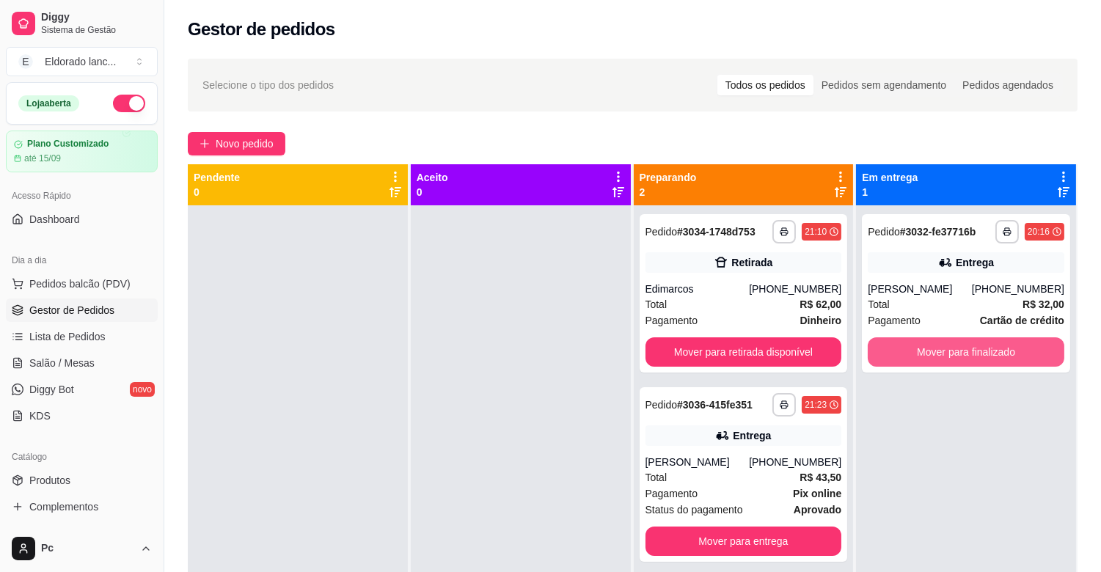
click at [909, 347] on button "Mover para finalizado" at bounding box center [965, 351] width 196 height 29
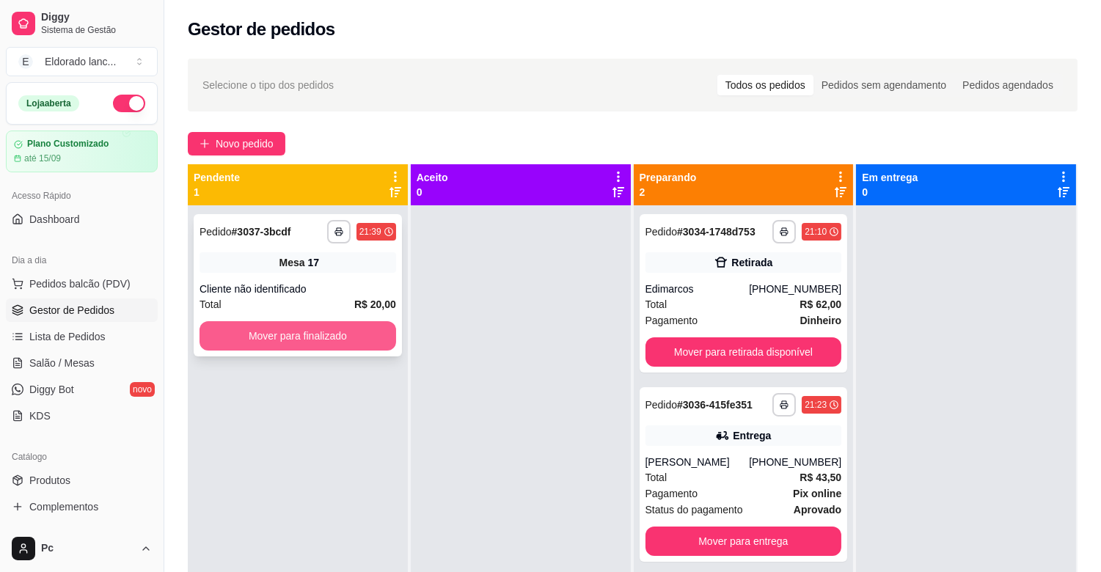
click at [349, 334] on button "Mover para finalizado" at bounding box center [297, 335] width 196 height 29
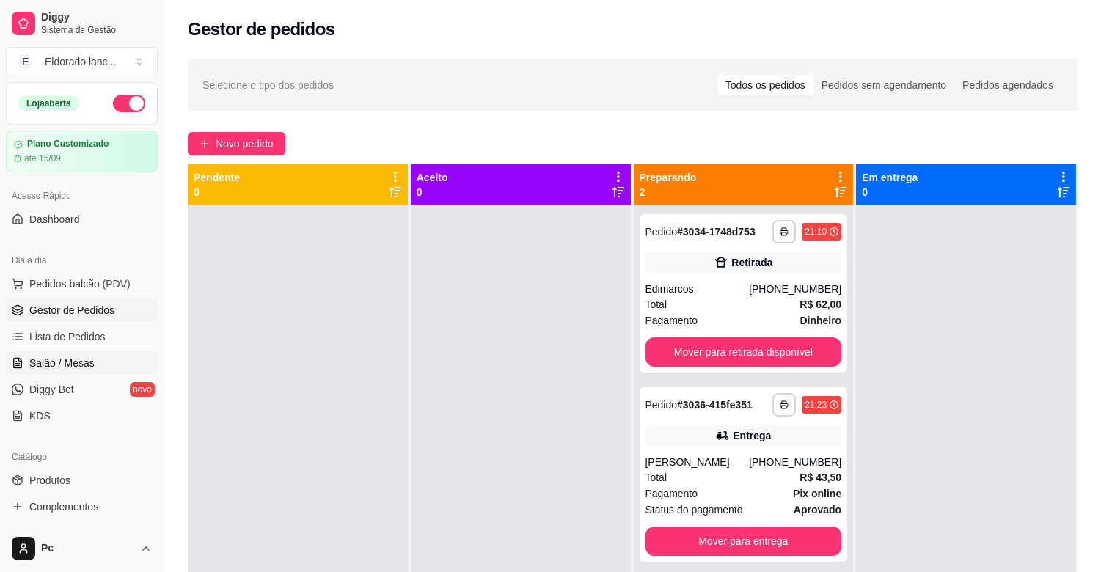
click at [83, 361] on span "Salão / Mesas" at bounding box center [61, 363] width 65 height 15
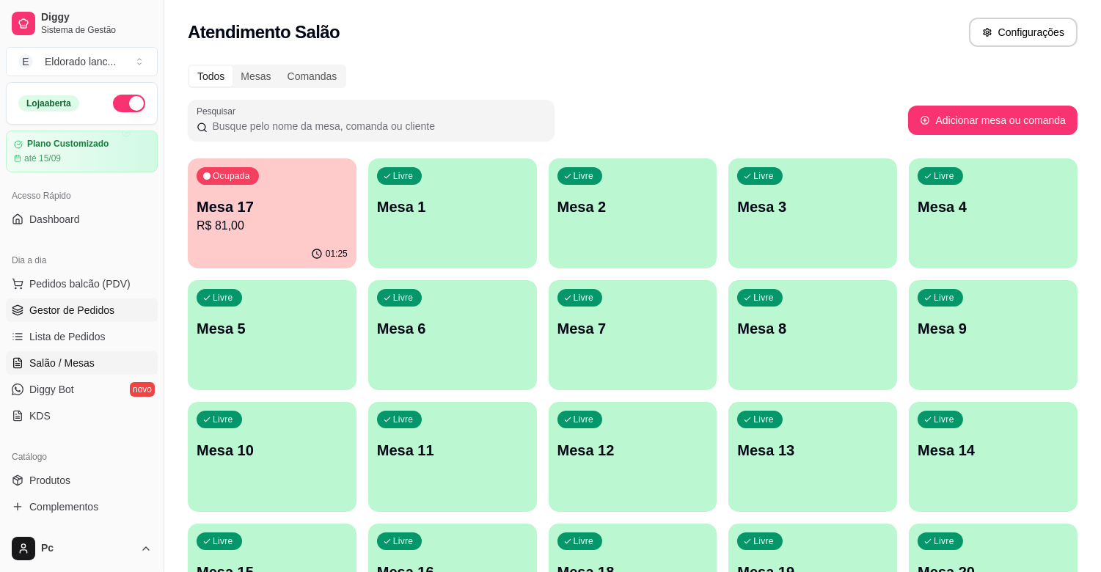
click at [82, 315] on span "Gestor de Pedidos" at bounding box center [71, 310] width 85 height 15
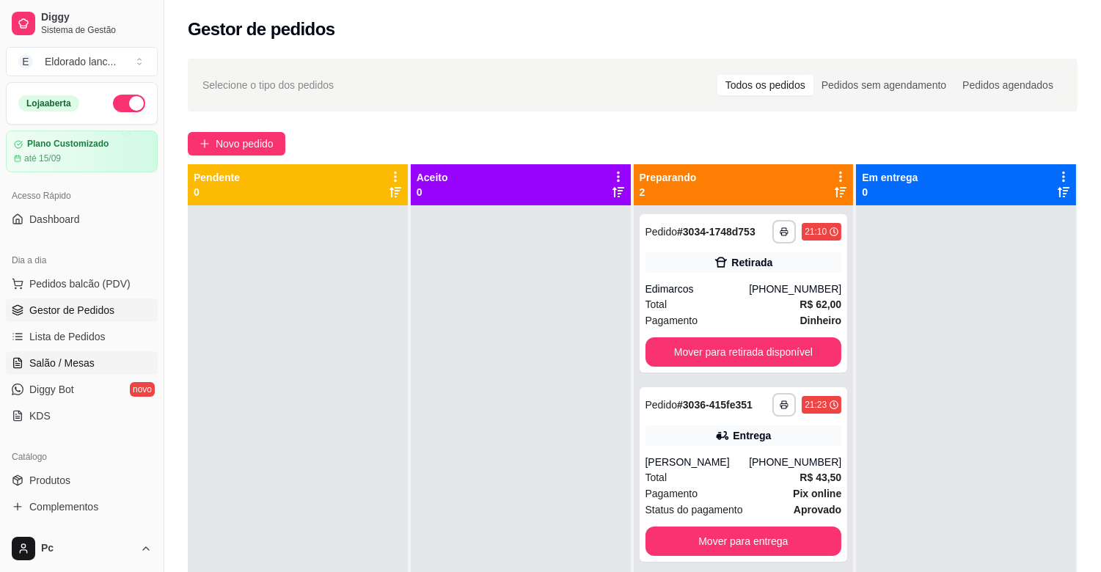
click at [88, 356] on span "Salão / Mesas" at bounding box center [61, 363] width 65 height 15
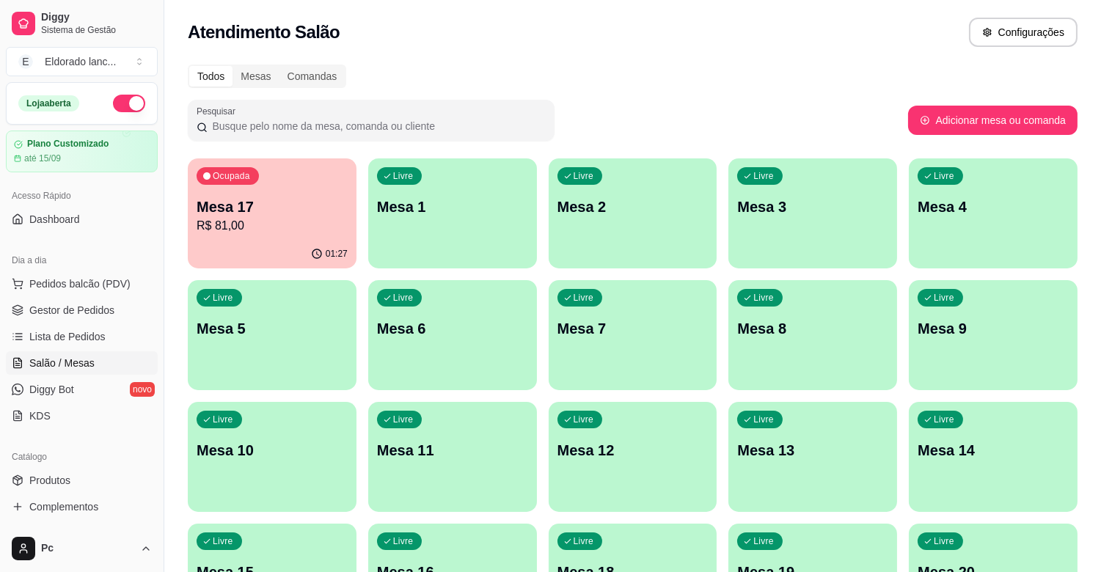
click at [472, 204] on p "Mesa 1" at bounding box center [452, 206] width 151 height 21
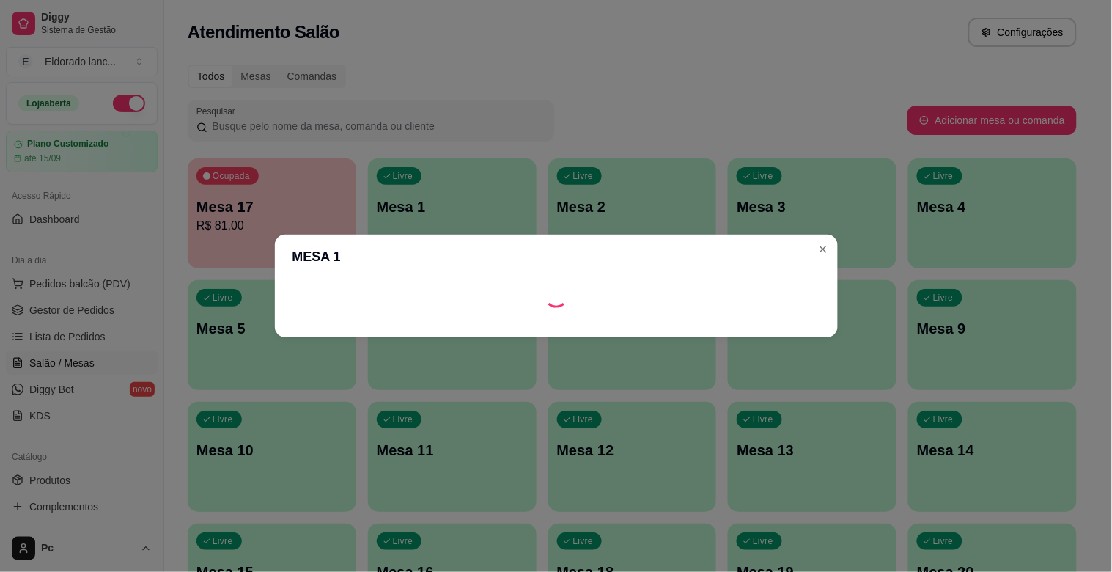
click at [445, 261] on header "MESA 1" at bounding box center [556, 257] width 563 height 44
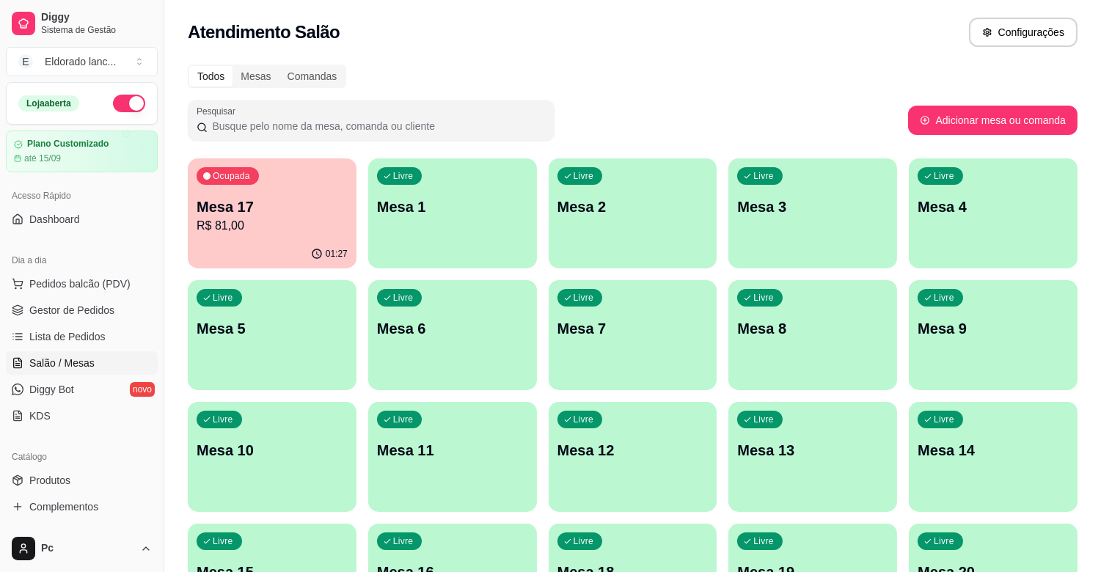
click at [273, 213] on p "Mesa 17" at bounding box center [271, 206] width 151 height 21
click at [133, 312] on link "Gestor de Pedidos" at bounding box center [82, 309] width 152 height 23
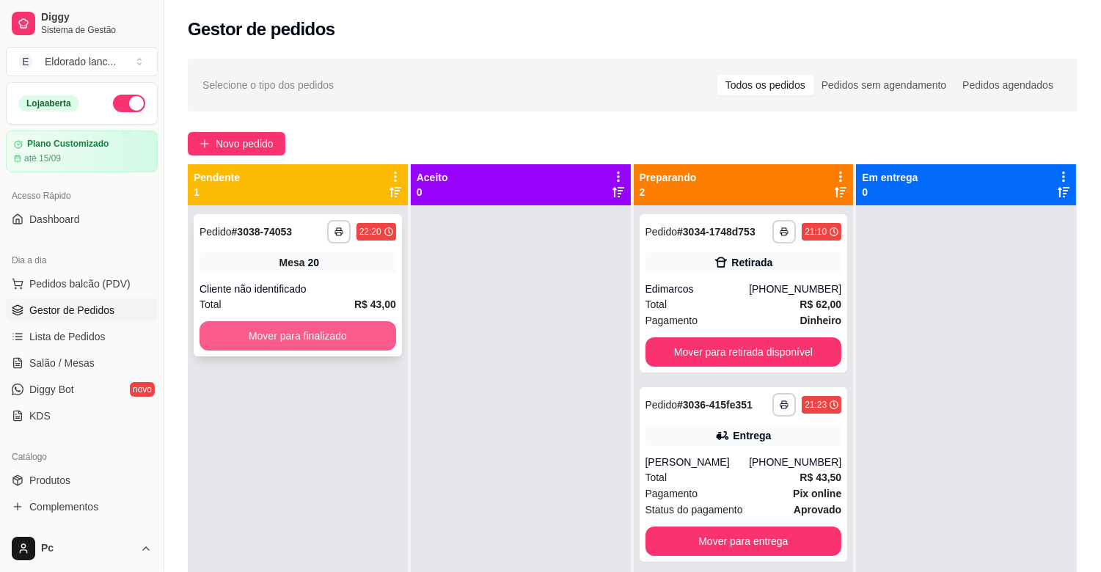
click at [352, 339] on button "Mover para finalizado" at bounding box center [297, 335] width 196 height 29
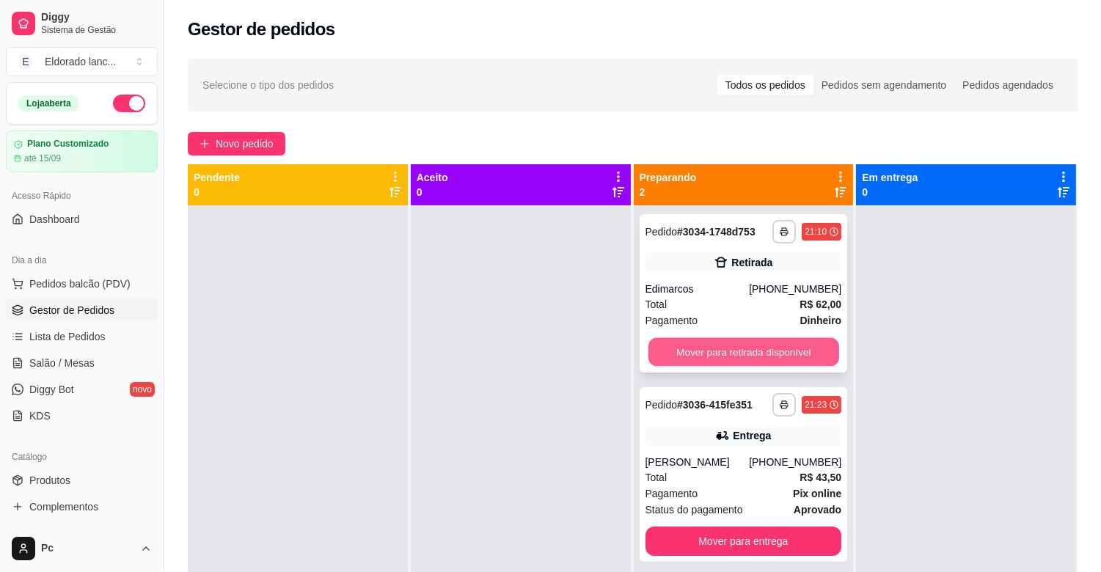
click at [724, 349] on button "Mover para retirada disponível" at bounding box center [743, 352] width 191 height 29
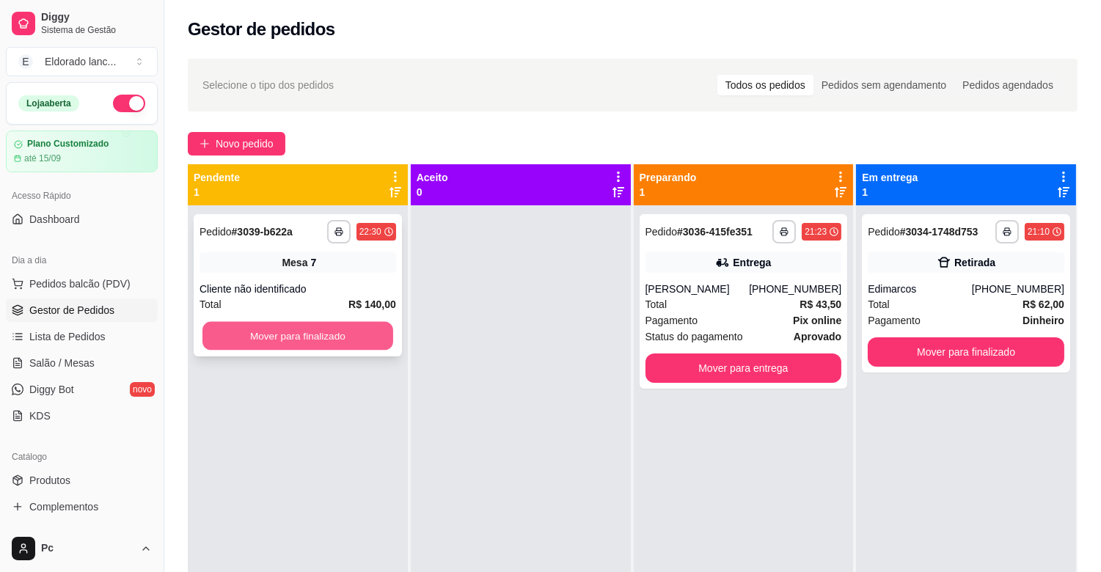
click at [357, 331] on button "Mover para finalizado" at bounding box center [297, 336] width 191 height 29
